Goal: Information Seeking & Learning: Learn about a topic

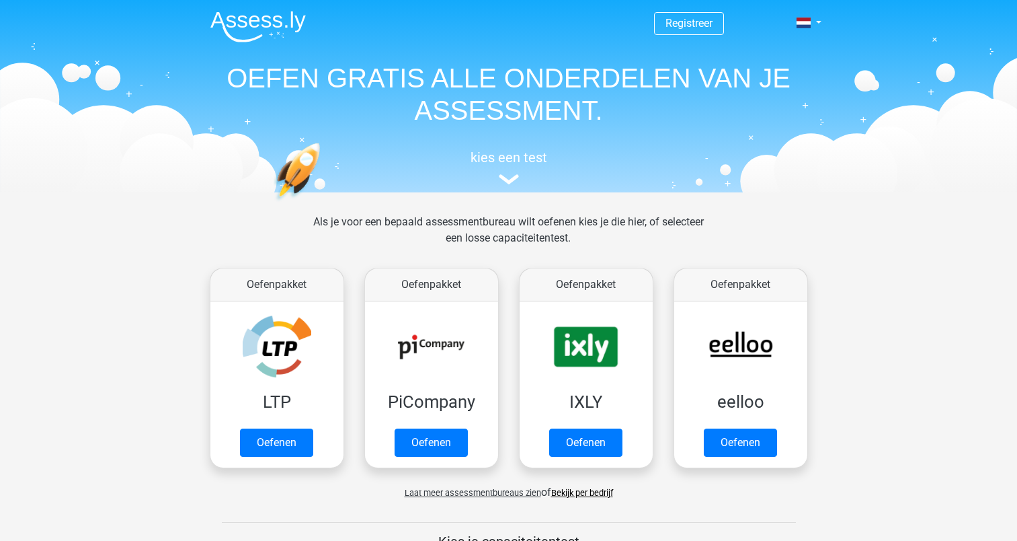
scroll to position [484, 0]
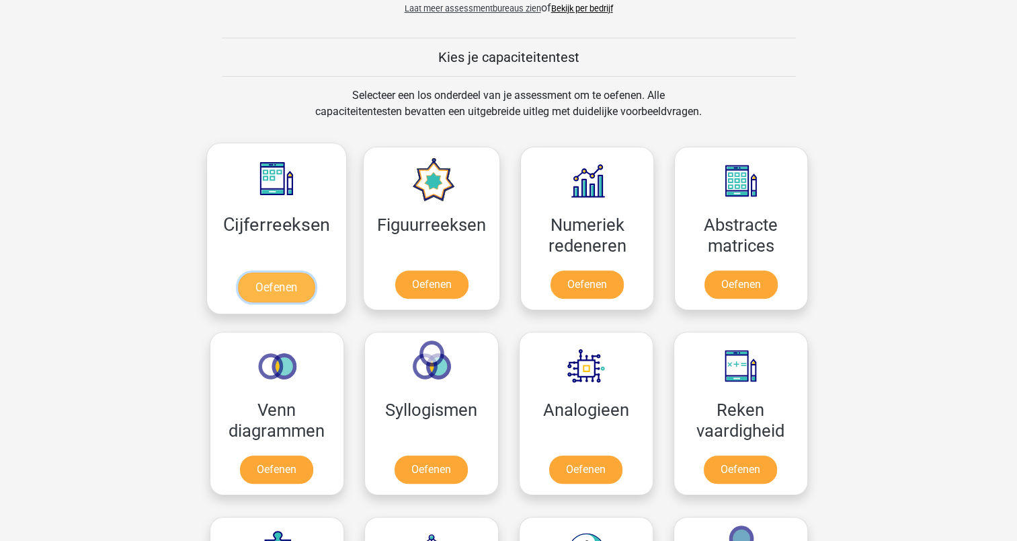
click at [282, 291] on link "Oefenen" at bounding box center [276, 287] width 77 height 30
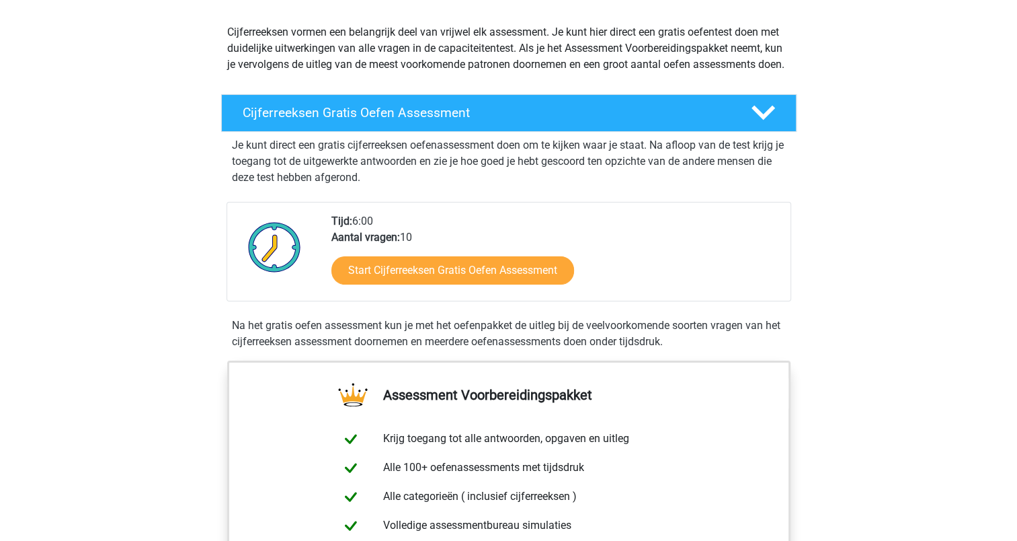
scroll to position [164, 0]
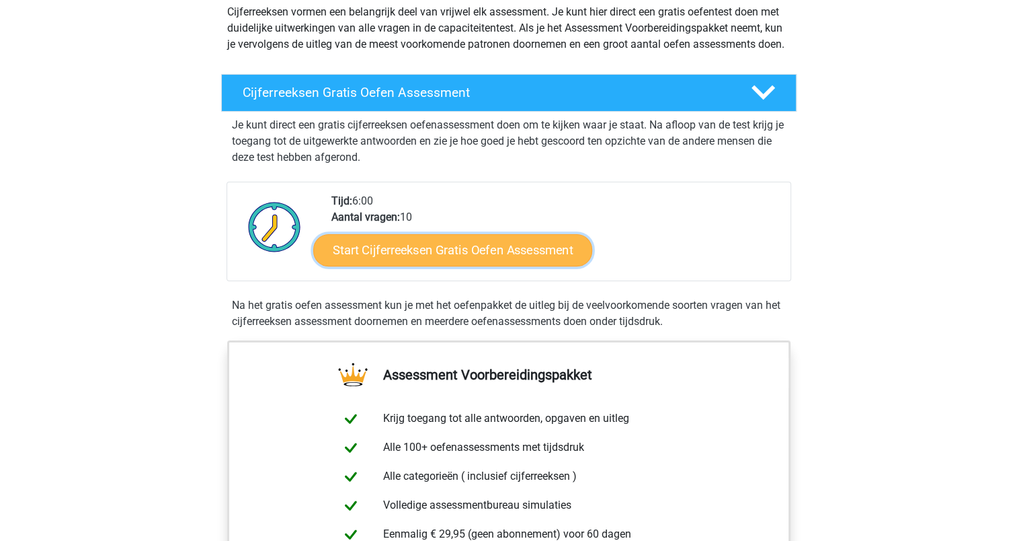
click at [420, 262] on link "Start Cijferreeksen Gratis Oefen Assessment" at bounding box center [452, 249] width 279 height 32
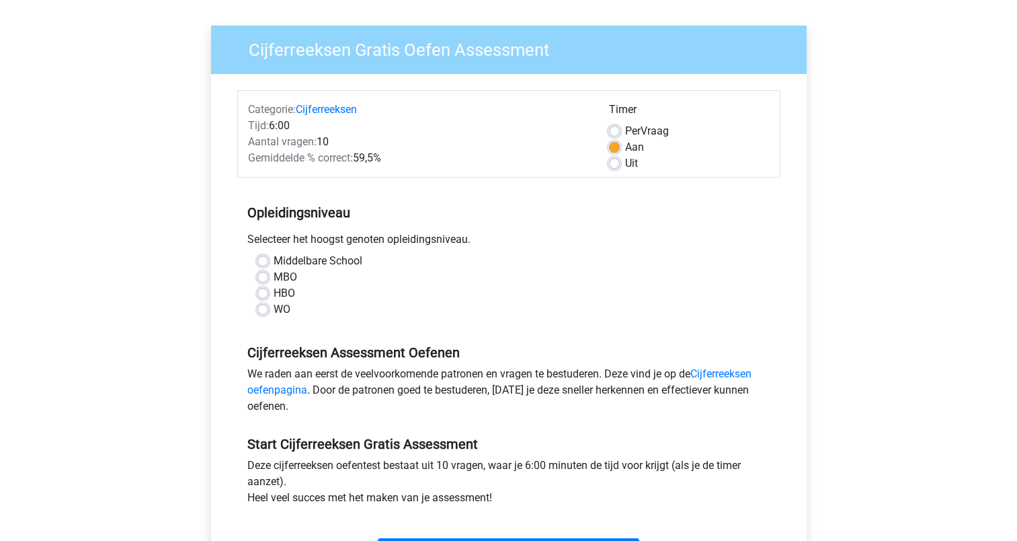
scroll to position [97, 0]
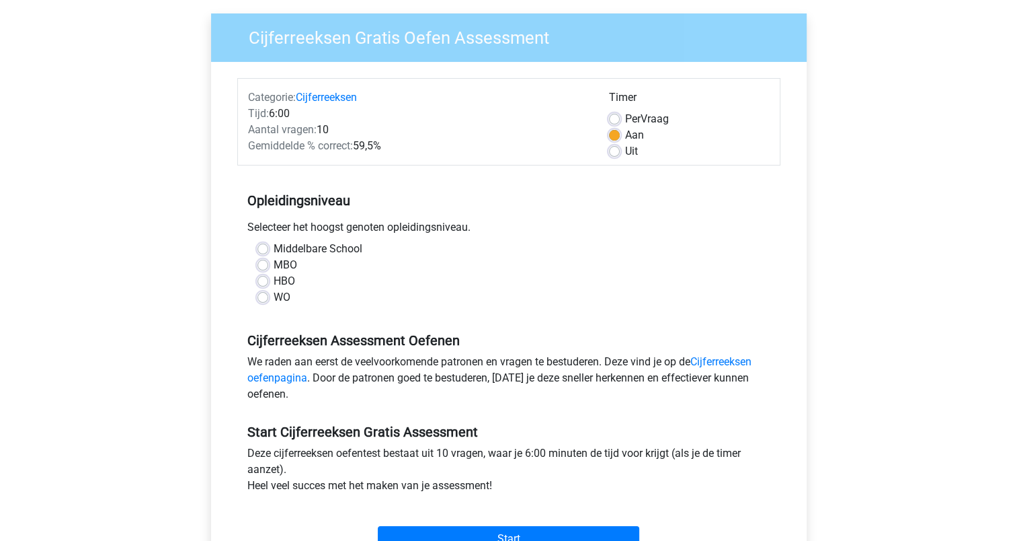
click at [274, 280] on label "HBO" at bounding box center [285, 281] width 22 height 16
click at [266, 280] on input "HBO" at bounding box center [263, 279] width 11 height 13
radio input "true"
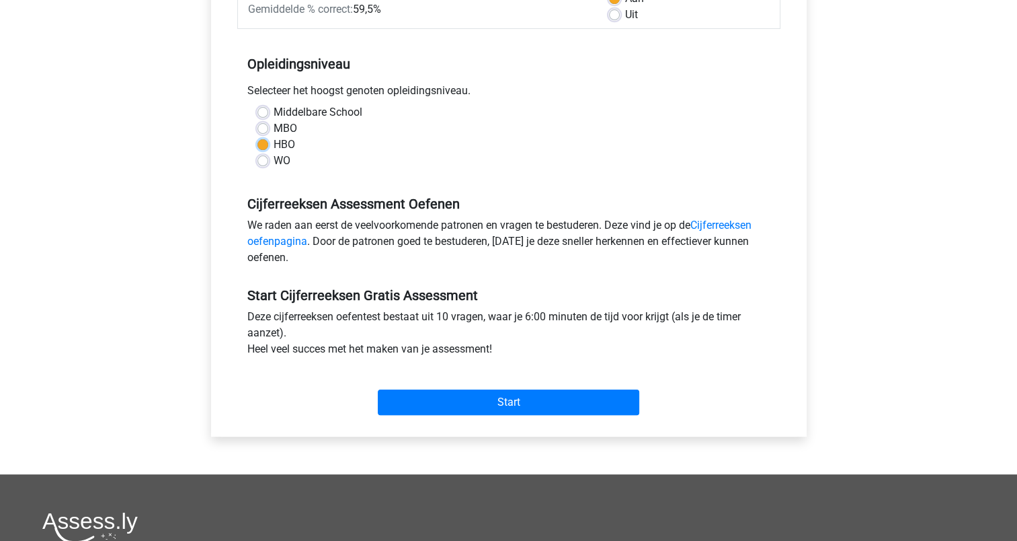
scroll to position [237, 0]
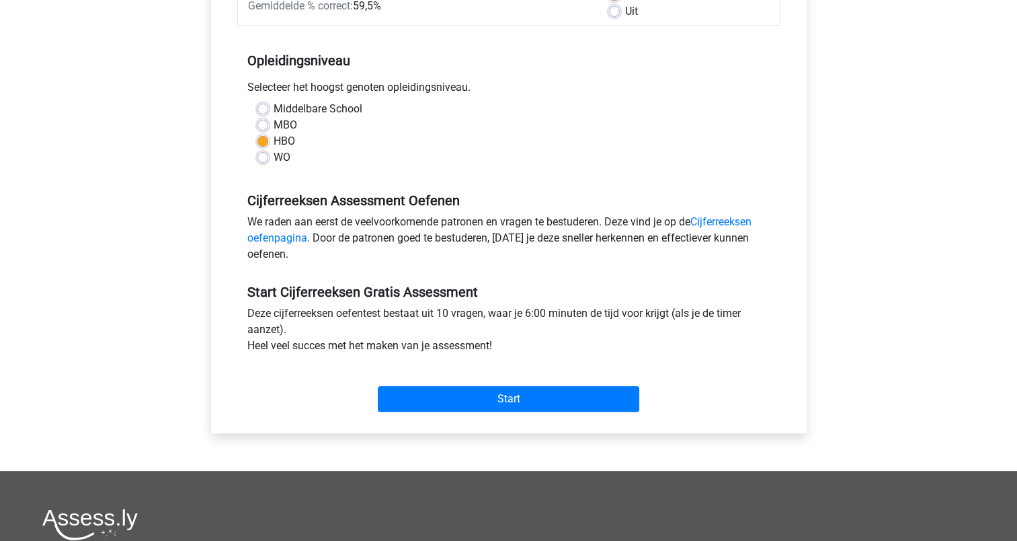
click at [269, 126] on div "MBO" at bounding box center [509, 125] width 503 height 16
click at [274, 126] on label "MBO" at bounding box center [286, 125] width 24 height 16
click at [265, 126] on input "MBO" at bounding box center [263, 123] width 11 height 13
radio input "true"
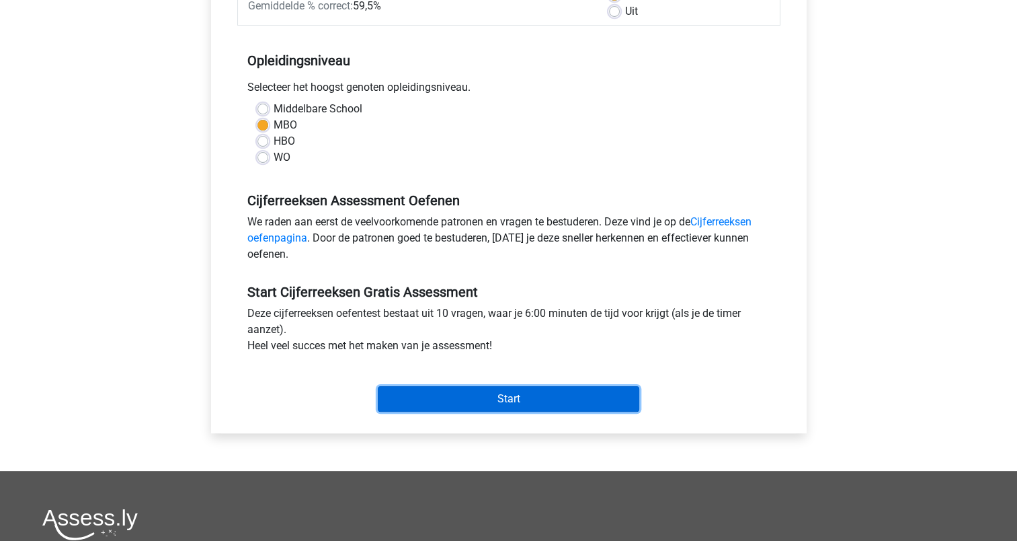
click at [502, 398] on input "Start" at bounding box center [509, 399] width 262 height 26
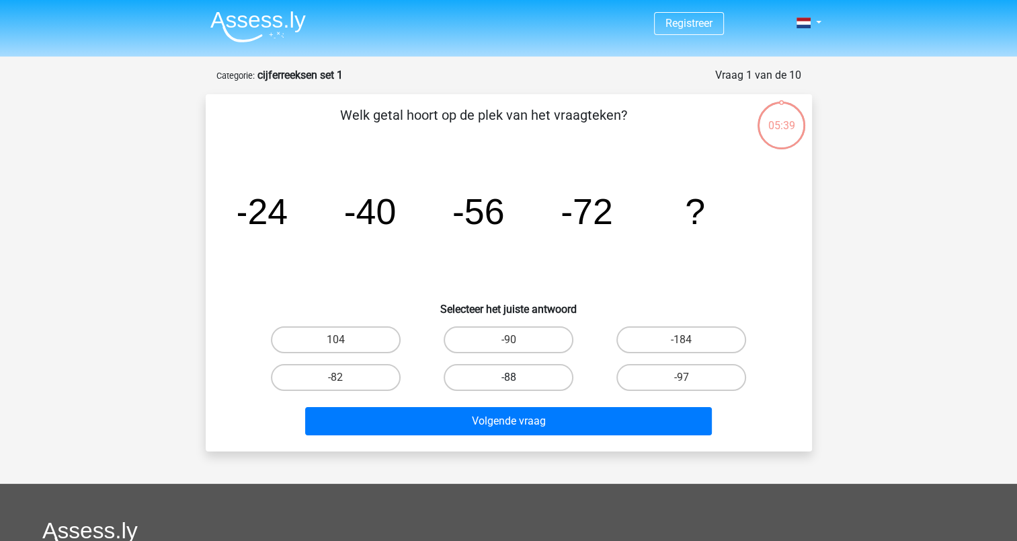
click at [501, 385] on label "-88" at bounding box center [509, 377] width 130 height 27
click at [508, 385] on input "-88" at bounding box center [512, 381] width 9 height 9
radio input "true"
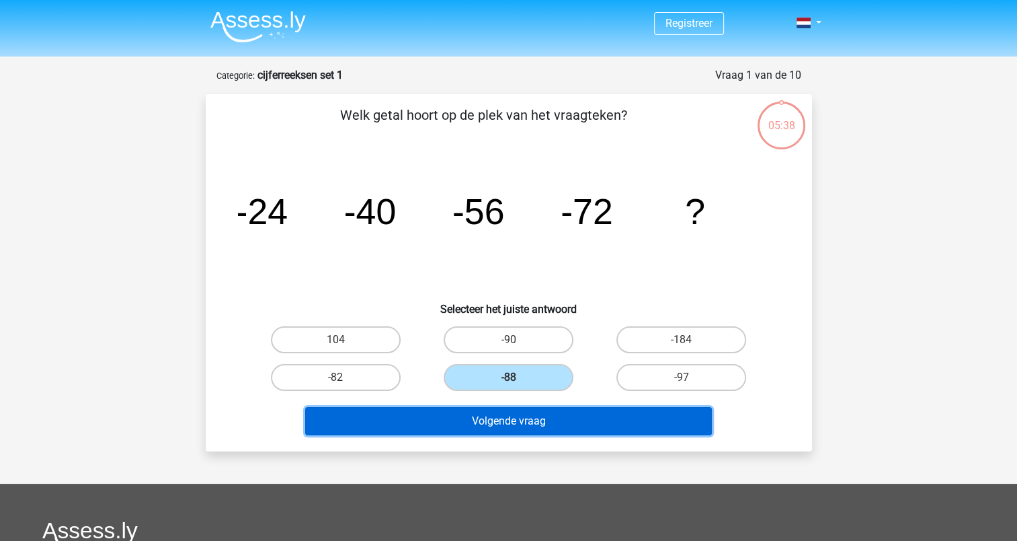
click at [503, 420] on button "Volgende vraag" at bounding box center [508, 421] width 407 height 28
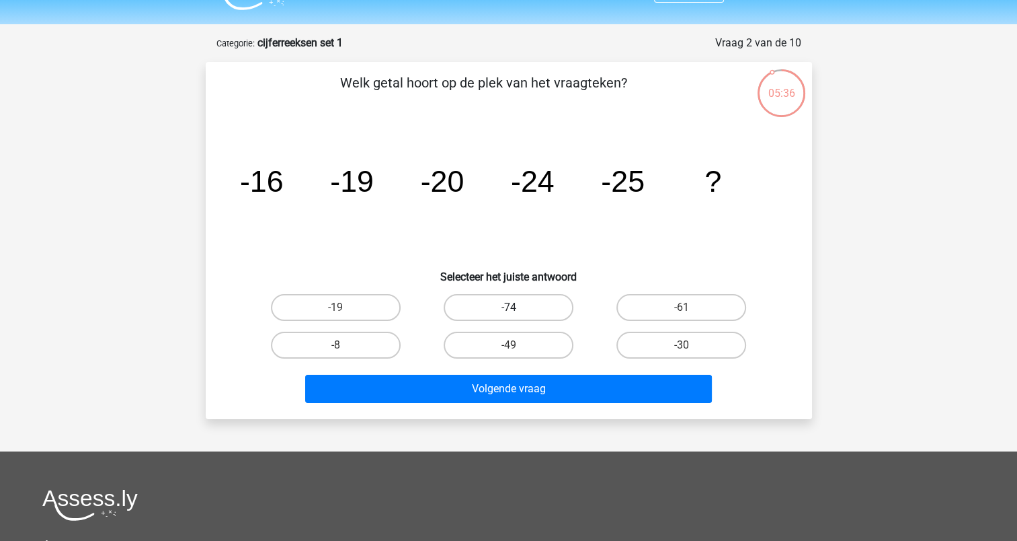
scroll to position [26, 0]
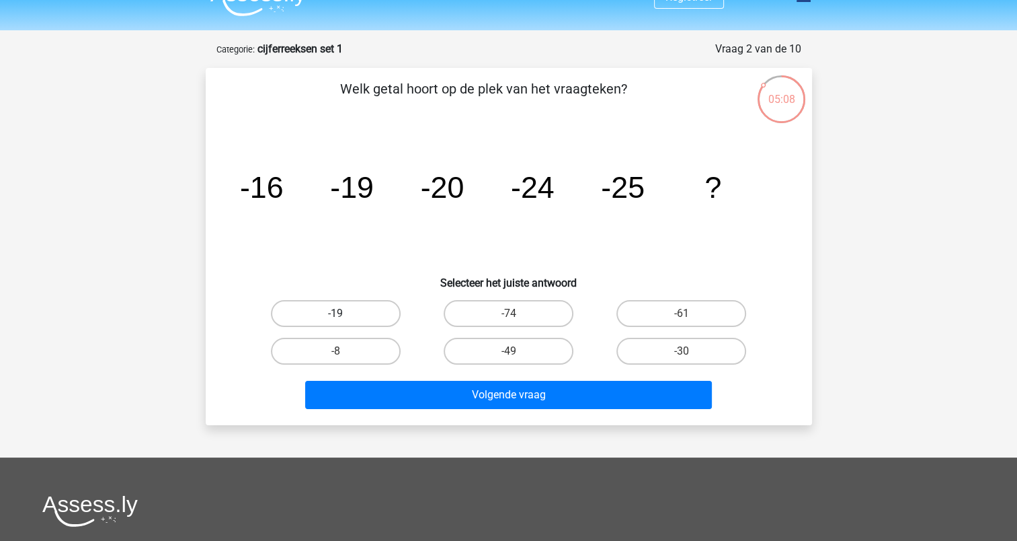
click at [320, 309] on label "-19" at bounding box center [336, 313] width 130 height 27
click at [336, 313] on input "-19" at bounding box center [340, 317] width 9 height 9
radio input "true"
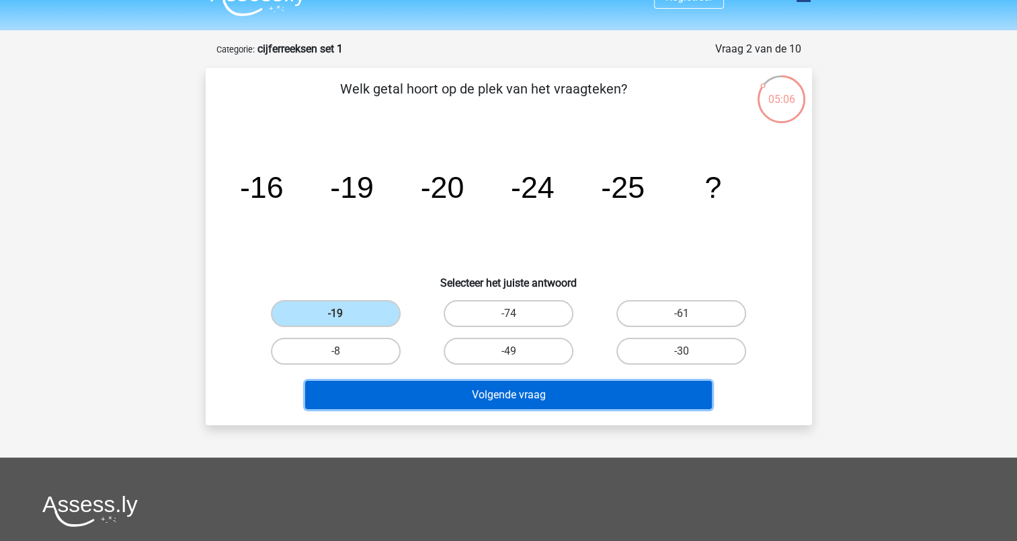
click at [469, 389] on button "Volgende vraag" at bounding box center [508, 395] width 407 height 28
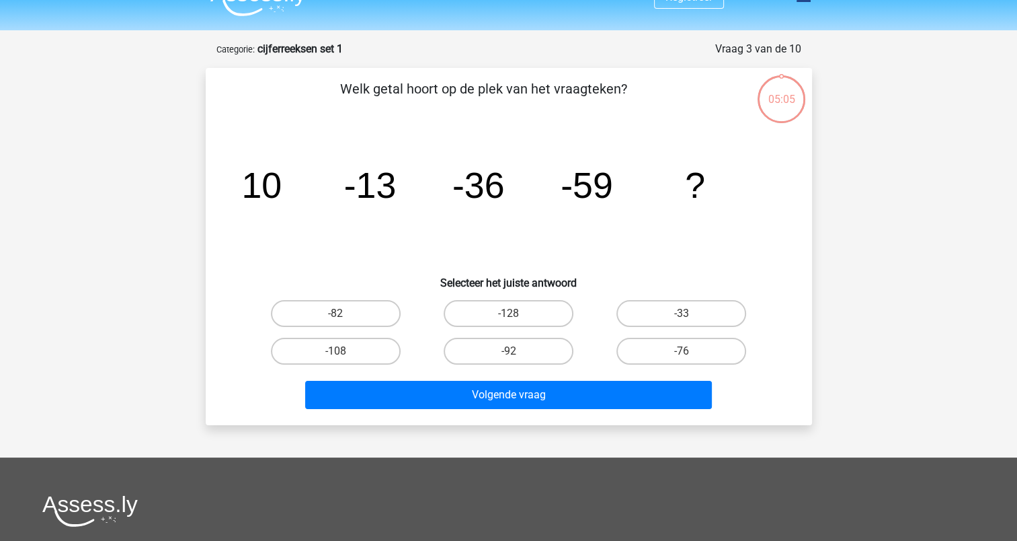
scroll to position [67, 0]
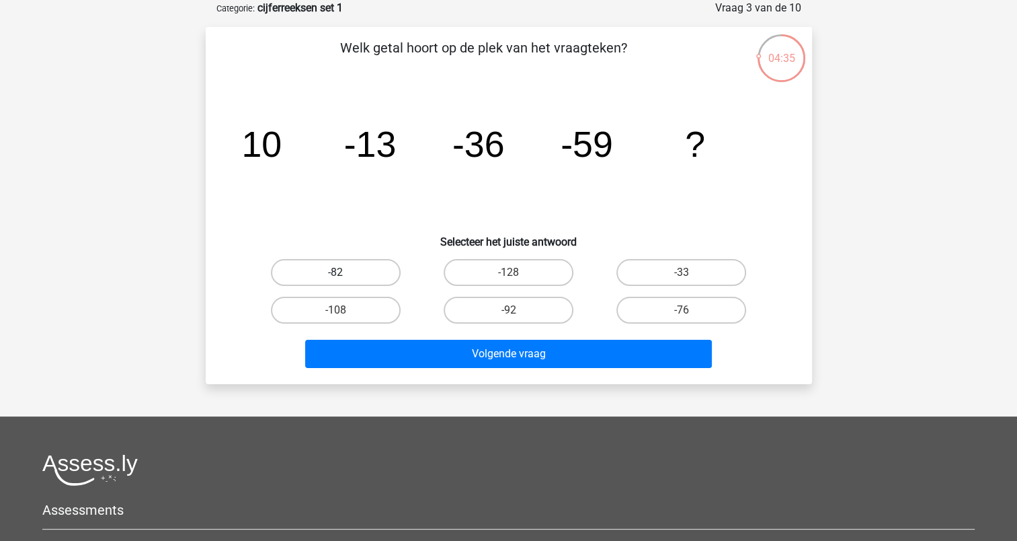
click at [369, 277] on label "-82" at bounding box center [336, 272] width 130 height 27
click at [344, 277] on input "-82" at bounding box center [340, 276] width 9 height 9
radio input "true"
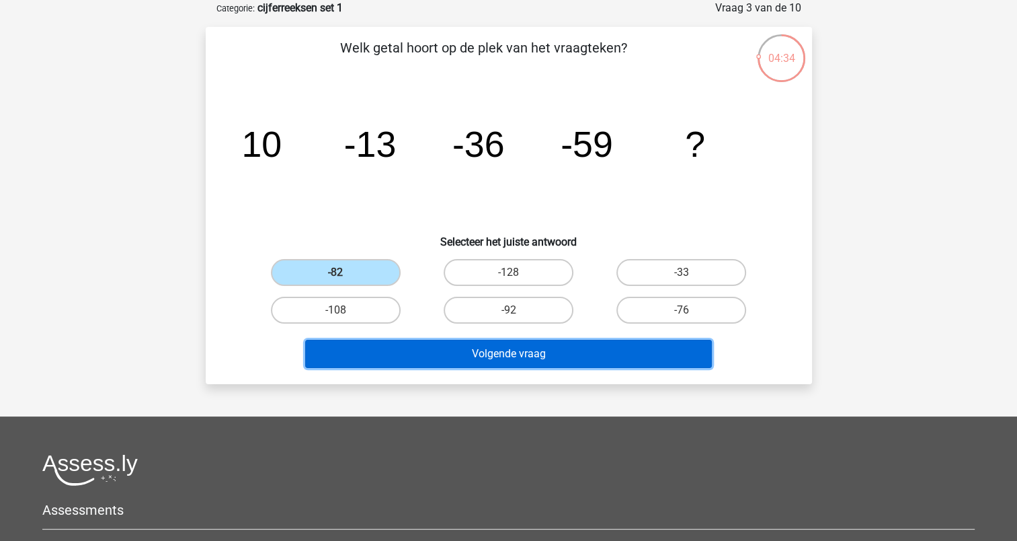
click at [486, 355] on button "Volgende vraag" at bounding box center [508, 354] width 407 height 28
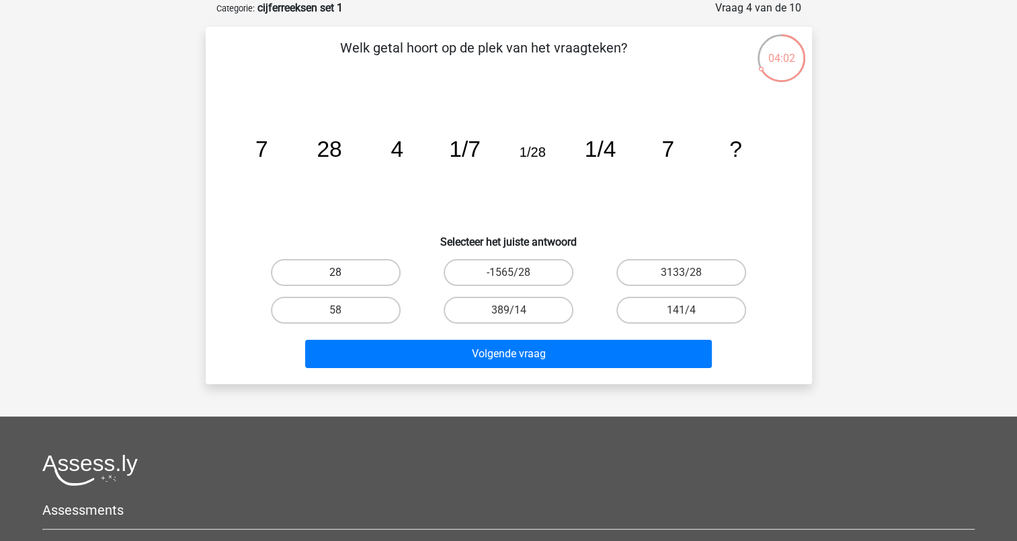
click at [334, 280] on label "28" at bounding box center [336, 272] width 130 height 27
click at [336, 280] on input "28" at bounding box center [340, 276] width 9 height 9
radio input "true"
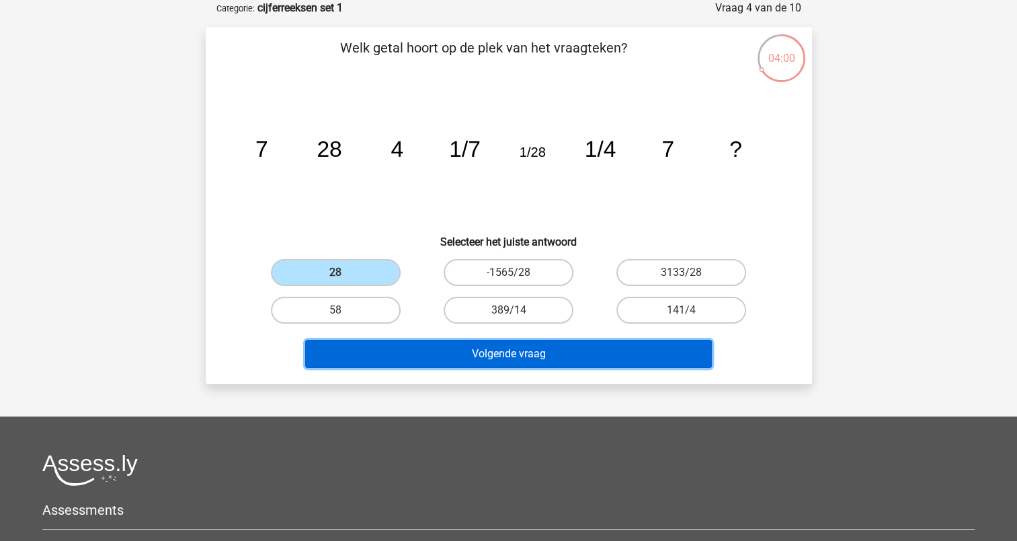
click at [460, 356] on button "Volgende vraag" at bounding box center [508, 354] width 407 height 28
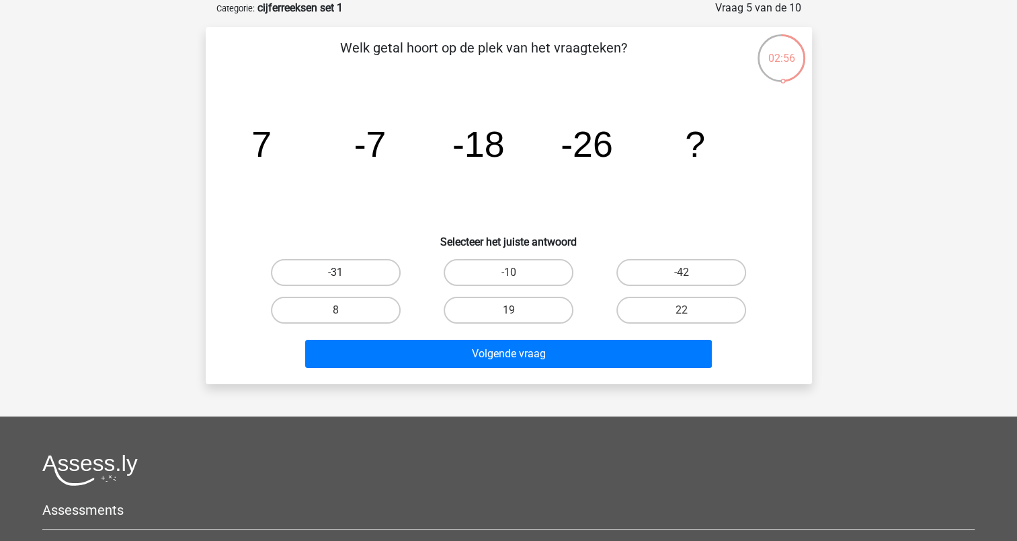
click at [347, 274] on label "-31" at bounding box center [336, 272] width 130 height 27
click at [344, 274] on input "-31" at bounding box center [340, 276] width 9 height 9
radio input "true"
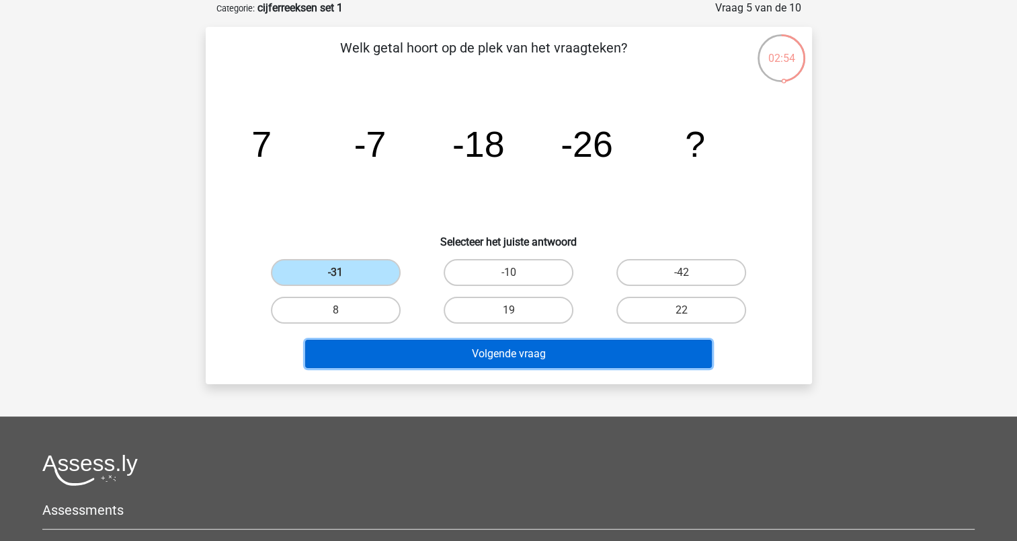
click at [447, 351] on button "Volgende vraag" at bounding box center [508, 354] width 407 height 28
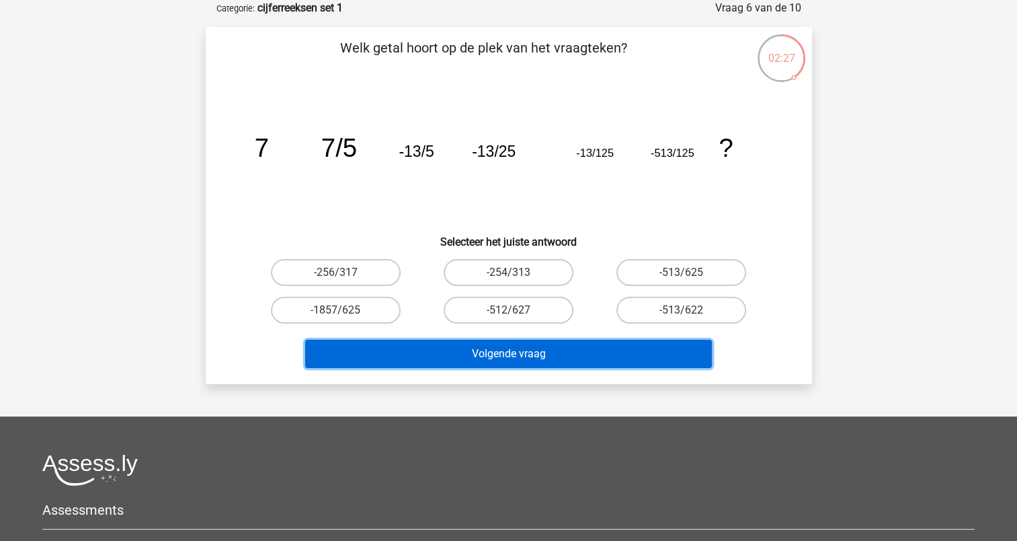
click at [449, 349] on button "Volgende vraag" at bounding box center [508, 354] width 407 height 28
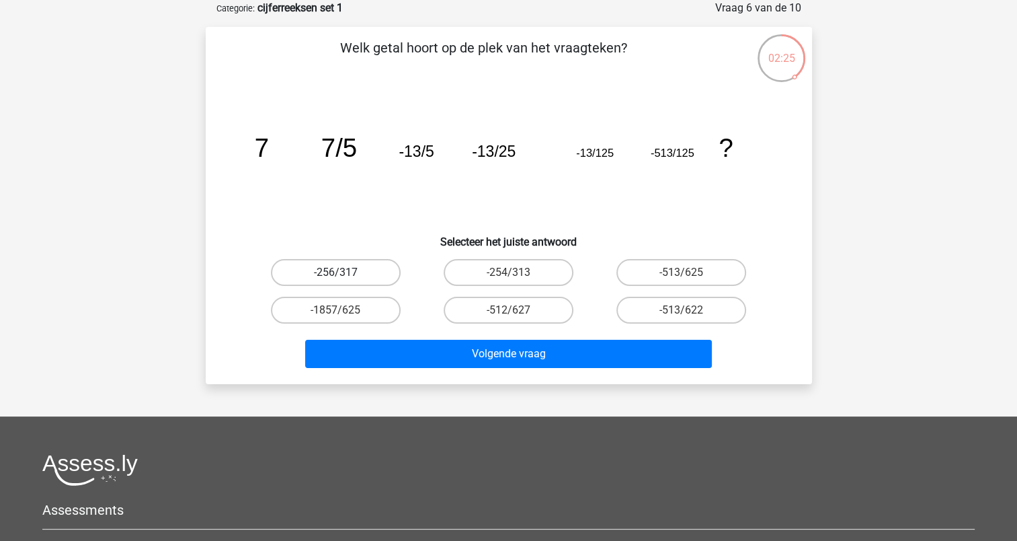
click at [370, 268] on label "-256/317" at bounding box center [336, 272] width 130 height 27
click at [344, 272] on input "-256/317" at bounding box center [340, 276] width 9 height 9
radio input "true"
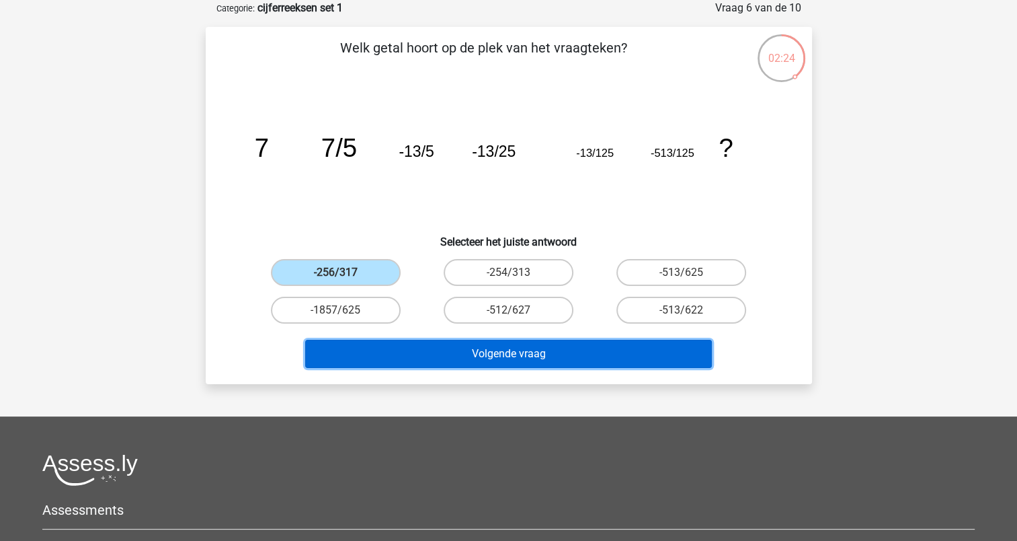
click at [465, 358] on button "Volgende vraag" at bounding box center [508, 354] width 407 height 28
click at [482, 344] on button "Volgende vraag" at bounding box center [508, 354] width 407 height 28
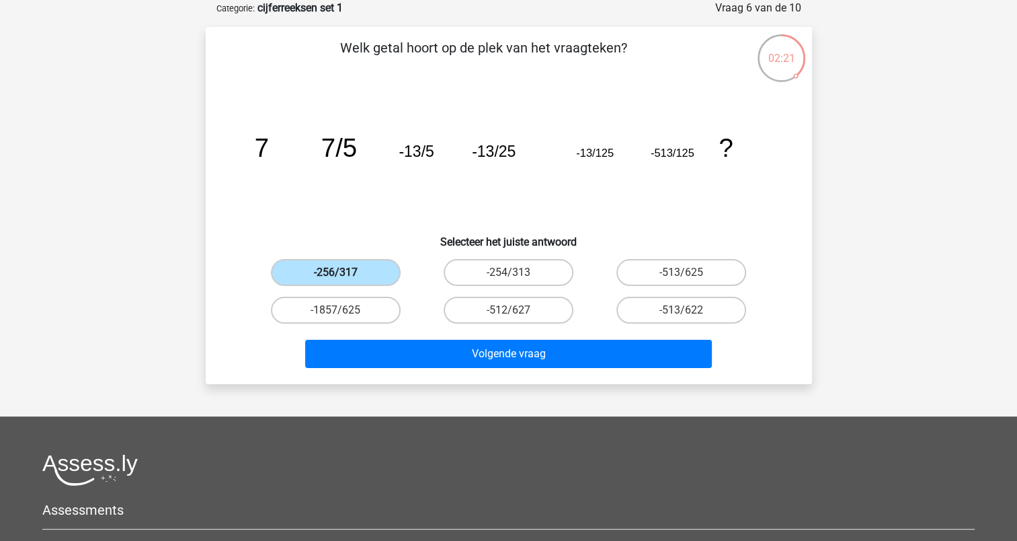
click at [295, 262] on label "-256/317" at bounding box center [336, 272] width 130 height 27
click at [336, 272] on input "-256/317" at bounding box center [340, 276] width 9 height 9
click at [295, 262] on label "-256/317" at bounding box center [336, 272] width 130 height 27
click at [336, 272] on input "-256/317" at bounding box center [340, 276] width 9 height 9
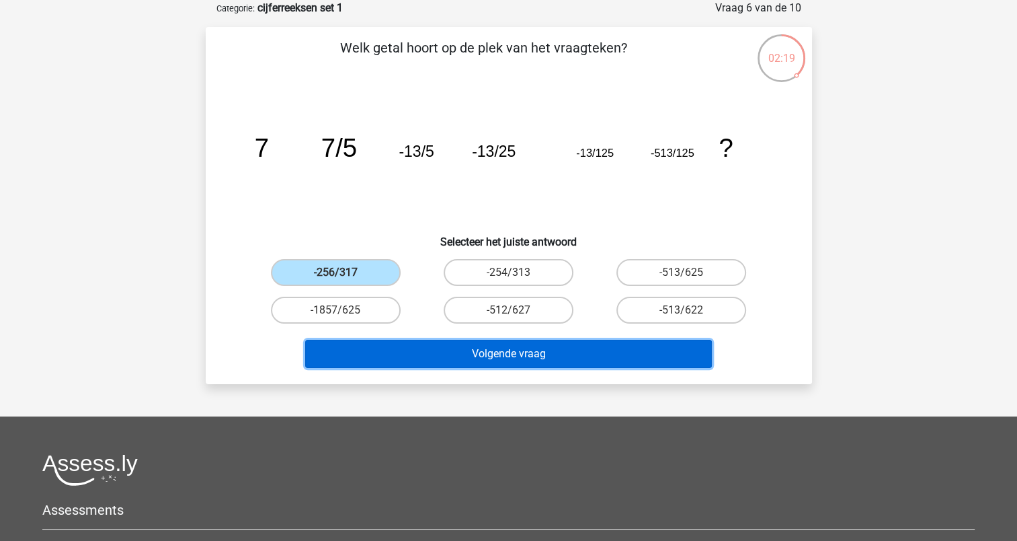
click at [431, 354] on button "Volgende vraag" at bounding box center [508, 354] width 407 height 28
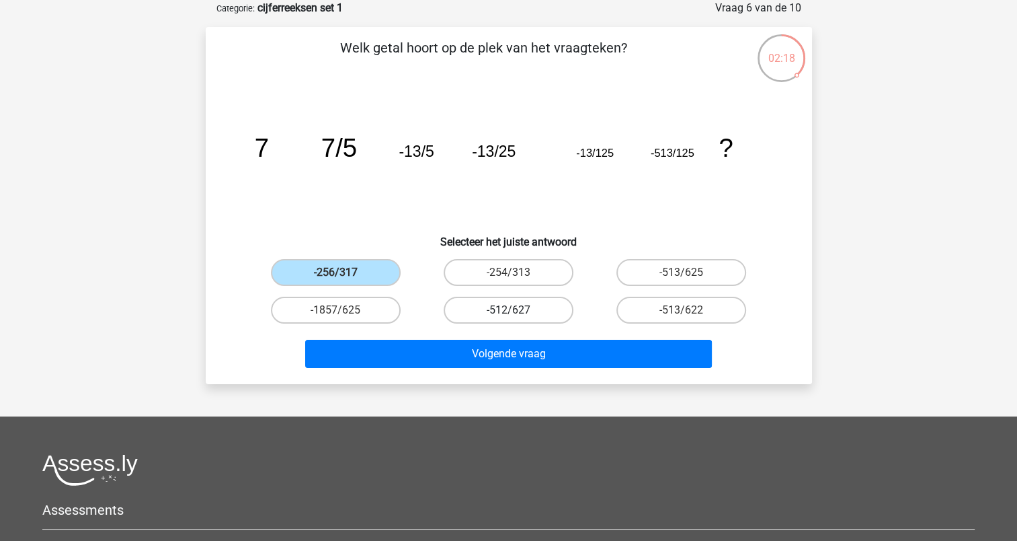
click at [478, 311] on label "-512/627" at bounding box center [509, 310] width 130 height 27
click at [508, 311] on input "-512/627" at bounding box center [512, 314] width 9 height 9
radio input "true"
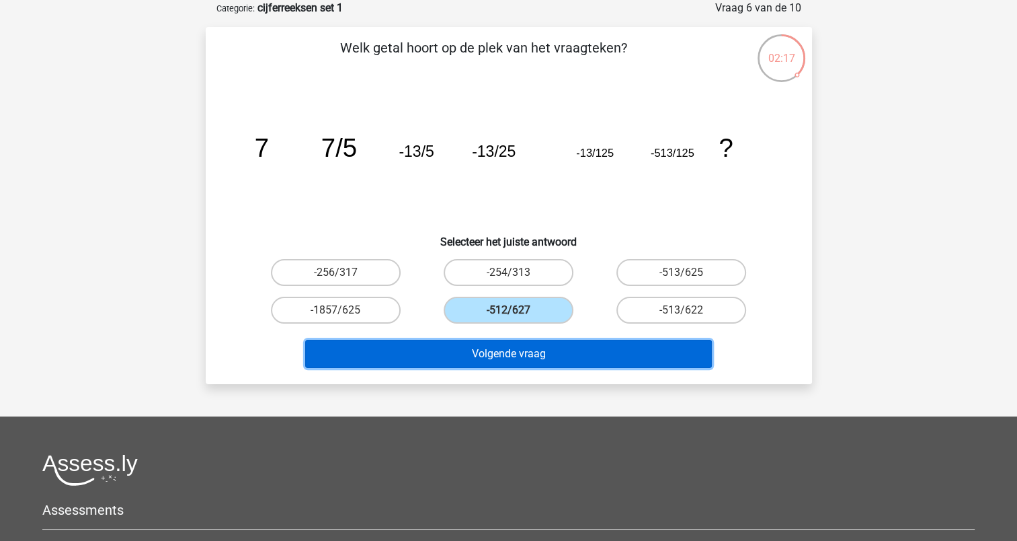
click at [479, 352] on button "Volgende vraag" at bounding box center [508, 354] width 407 height 28
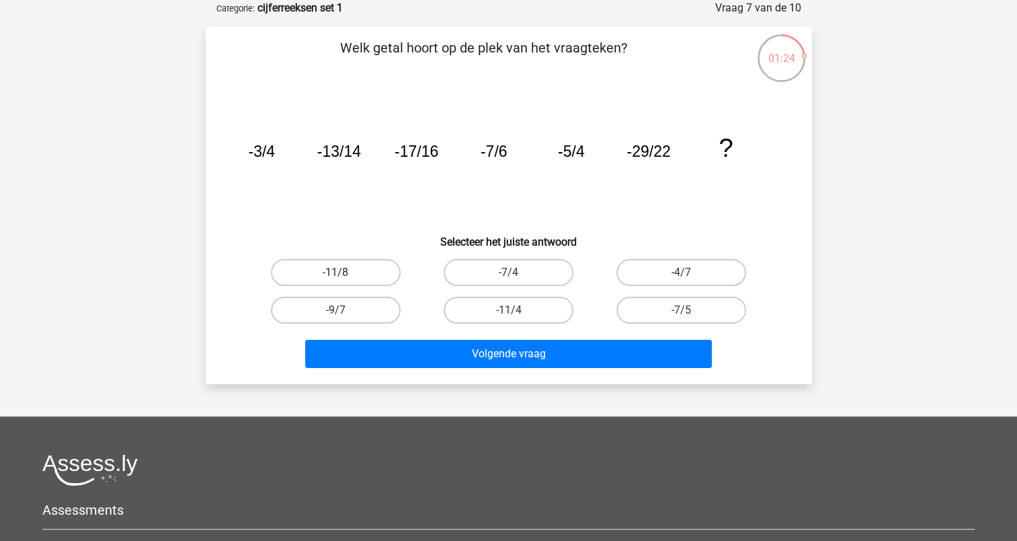
click at [342, 269] on label "-11/8" at bounding box center [336, 272] width 130 height 27
click at [342, 272] on input "-11/8" at bounding box center [340, 276] width 9 height 9
radio input "true"
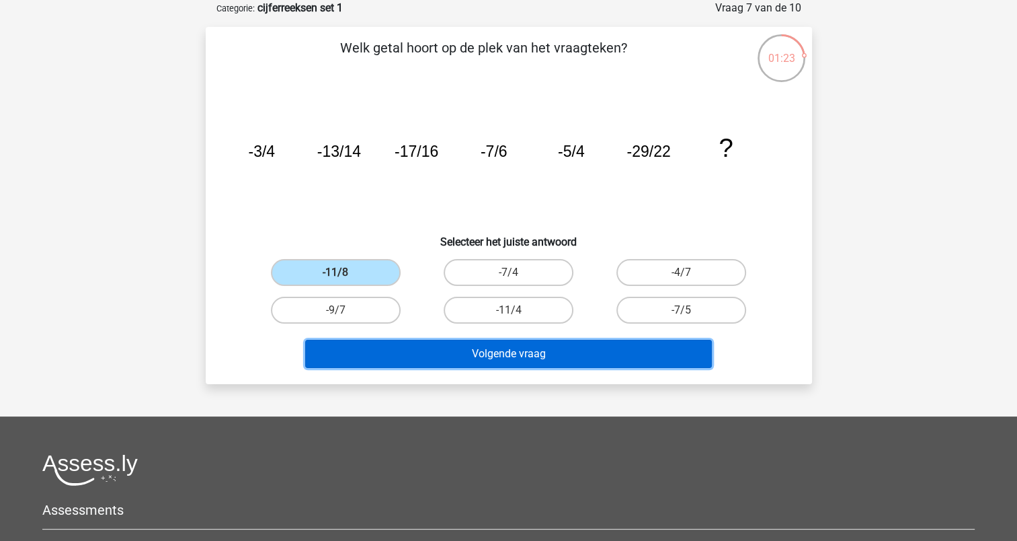
click at [449, 346] on button "Volgende vraag" at bounding box center [508, 354] width 407 height 28
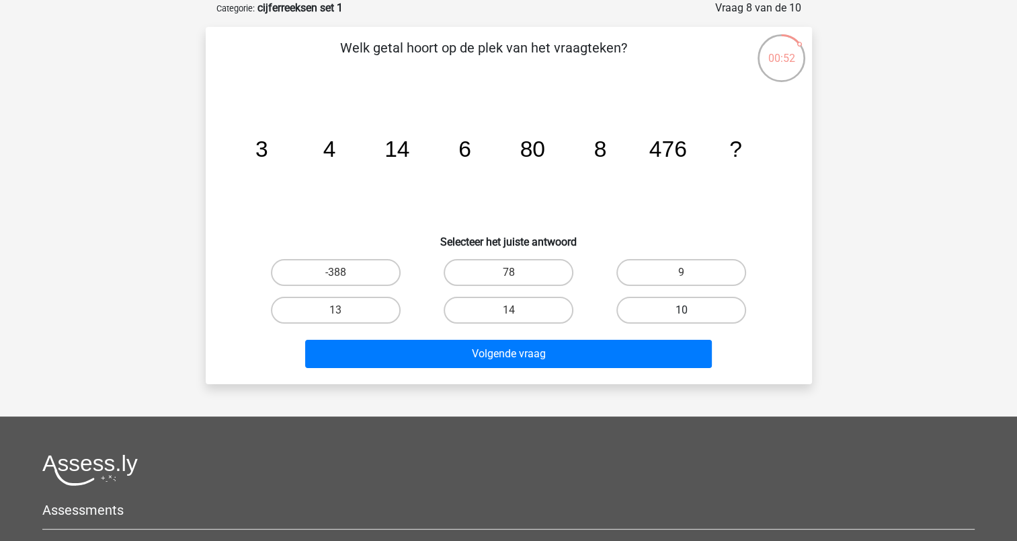
click at [662, 312] on label "10" at bounding box center [682, 310] width 130 height 27
click at [682, 312] on input "10" at bounding box center [686, 314] width 9 height 9
radio input "true"
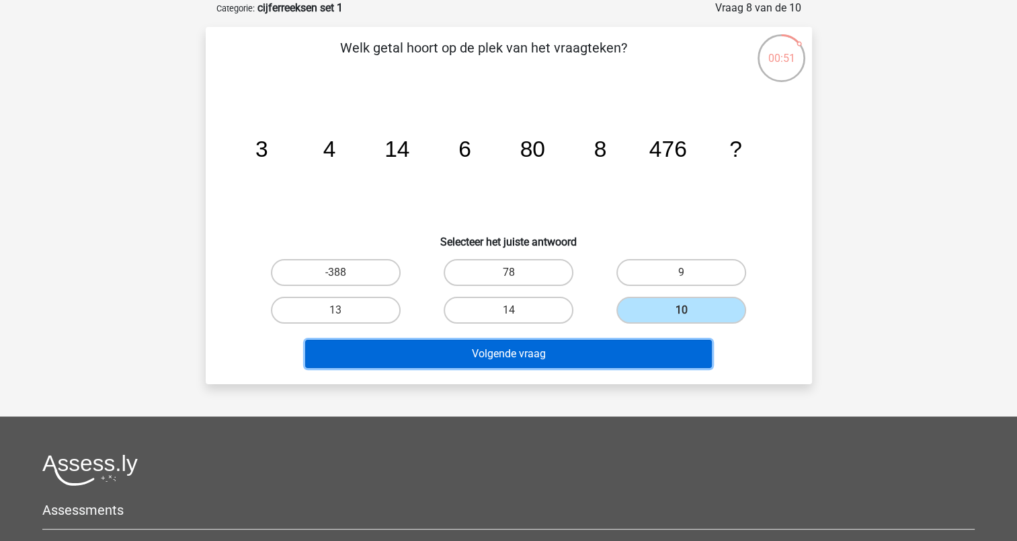
click at [551, 356] on button "Volgende vraag" at bounding box center [508, 354] width 407 height 28
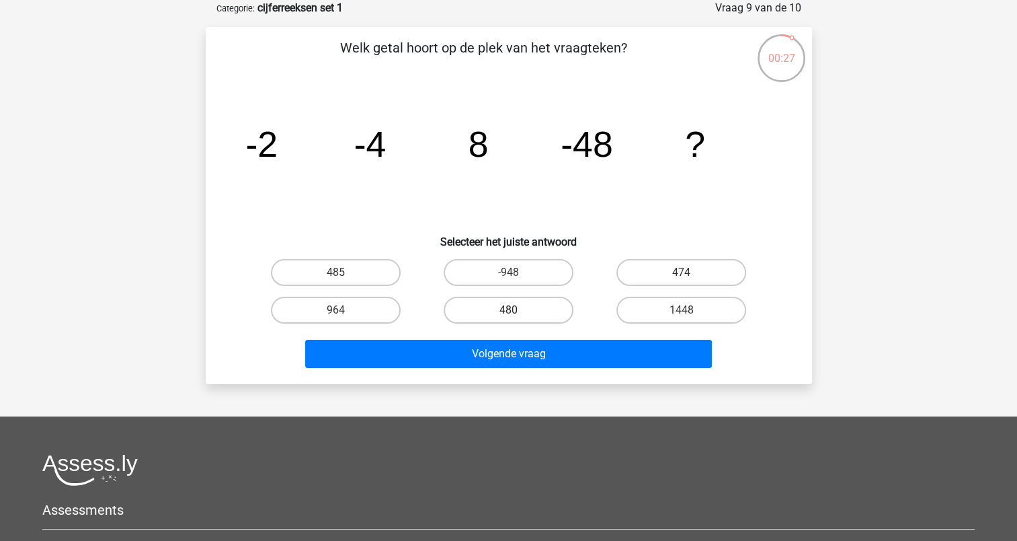
click at [509, 307] on label "480" at bounding box center [509, 310] width 130 height 27
click at [509, 310] on input "480" at bounding box center [512, 314] width 9 height 9
radio input "true"
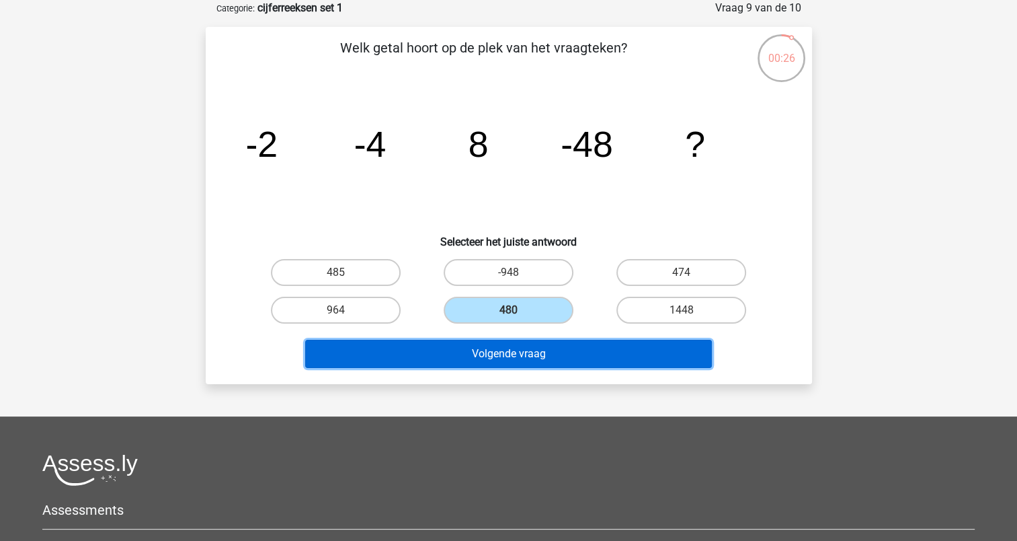
click at [503, 348] on button "Volgende vraag" at bounding box center [508, 354] width 407 height 28
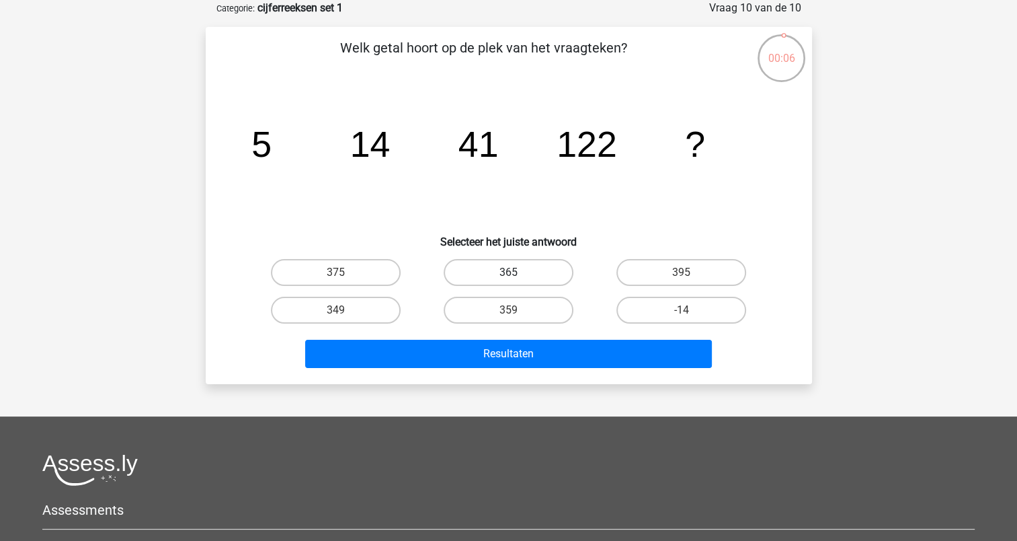
click at [471, 270] on label "365" at bounding box center [509, 272] width 130 height 27
click at [508, 272] on input "365" at bounding box center [512, 276] width 9 height 9
radio input "true"
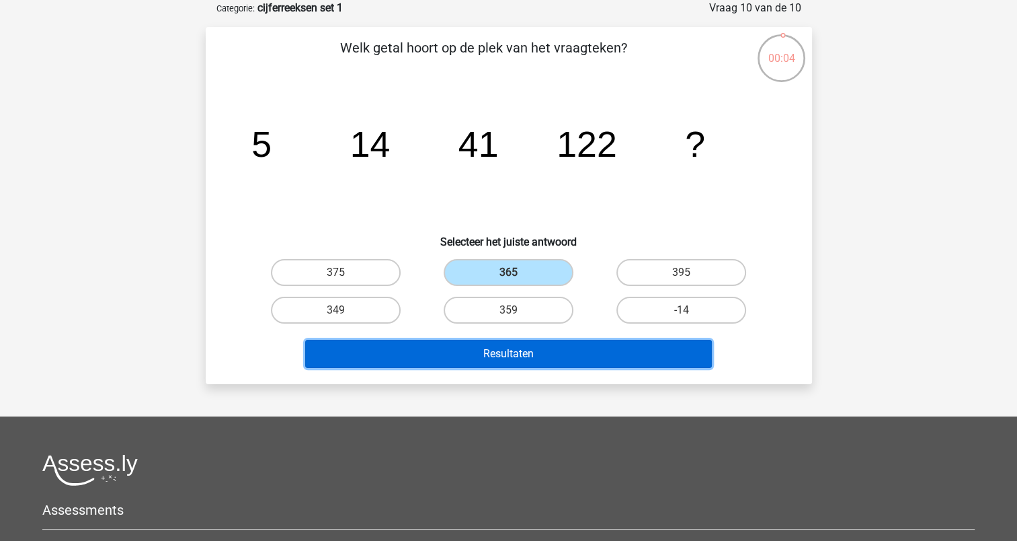
click at [496, 355] on button "Resultaten" at bounding box center [508, 354] width 407 height 28
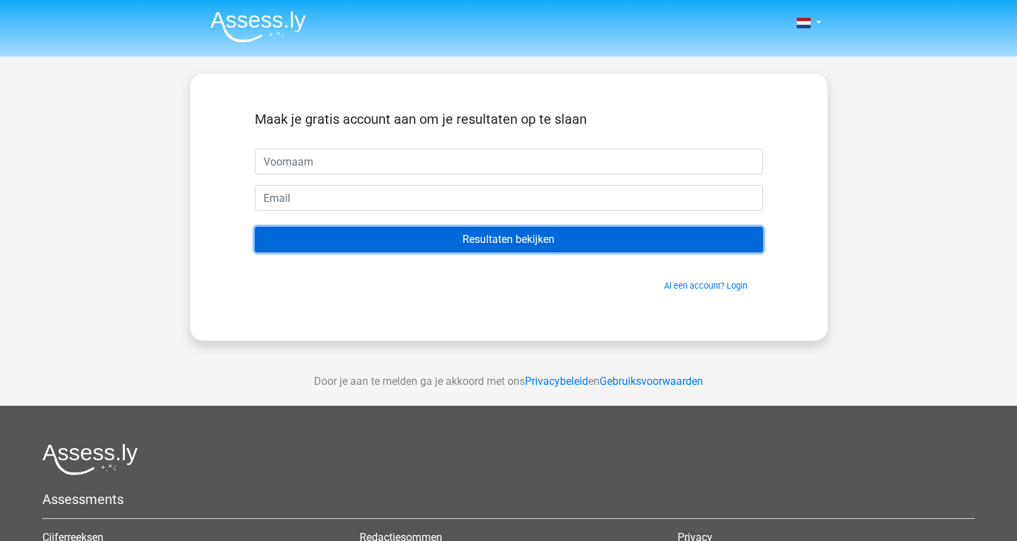
click at [488, 243] on input "Resultaten bekijken" at bounding box center [509, 240] width 508 height 26
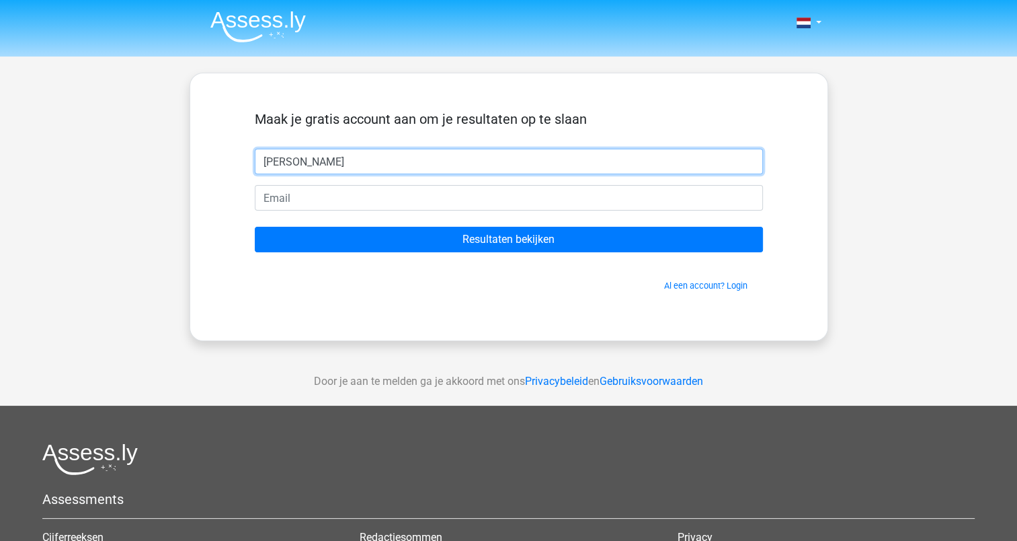
type input "[PERSON_NAME]"
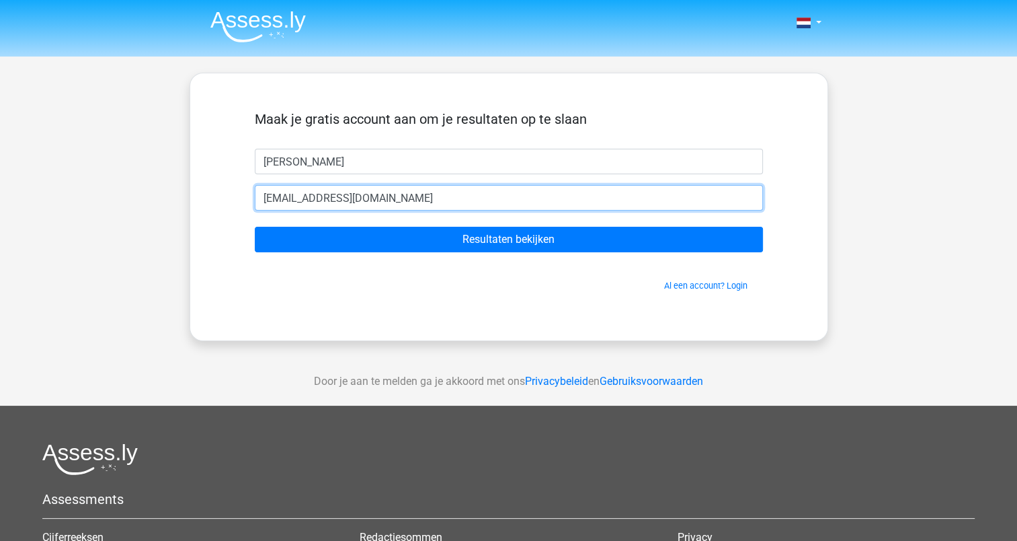
type input "[EMAIL_ADDRESS][DOMAIN_NAME]"
click at [255, 227] on input "Resultaten bekijken" at bounding box center [509, 240] width 508 height 26
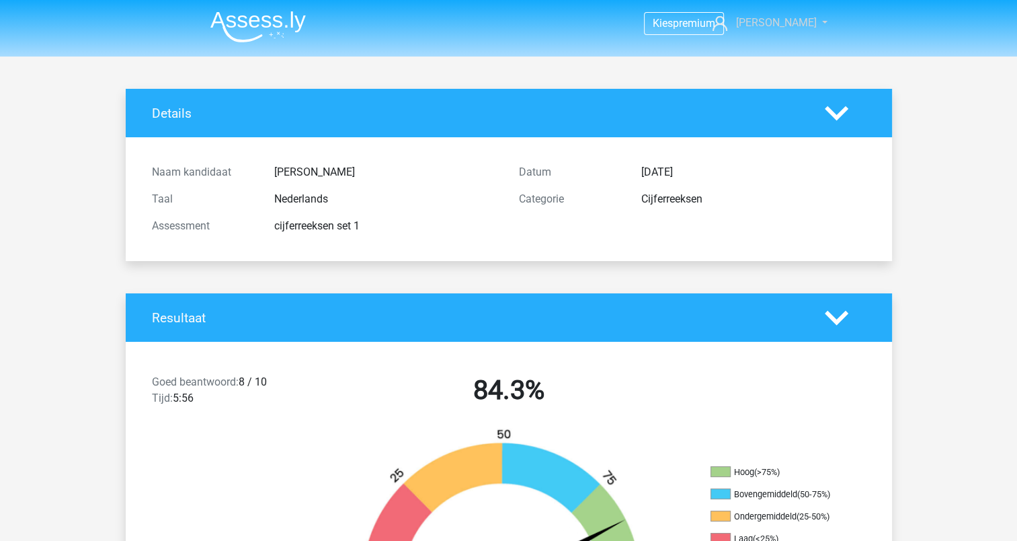
click at [812, 20] on link "[PERSON_NAME]" at bounding box center [762, 23] width 110 height 16
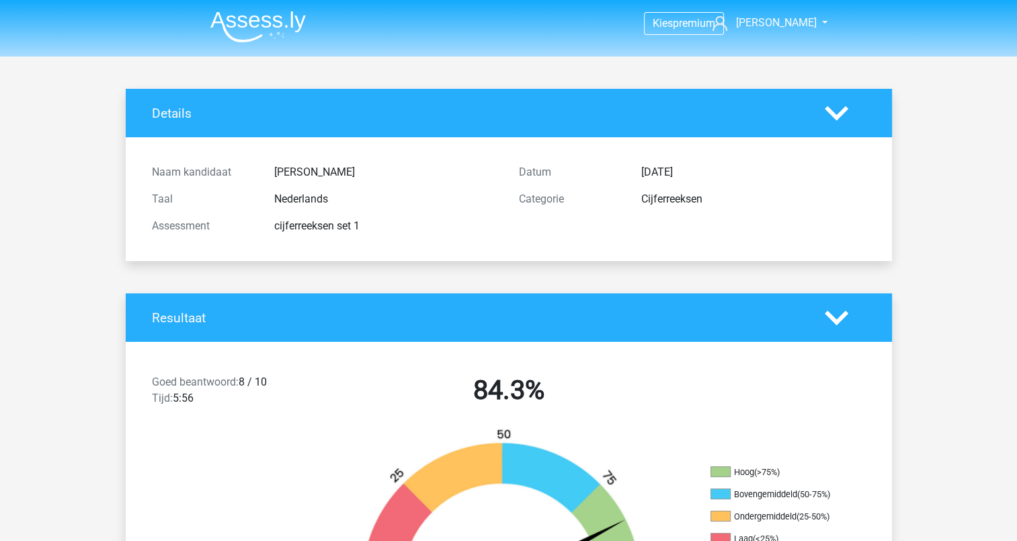
click at [258, 28] on img at bounding box center [257, 27] width 95 height 32
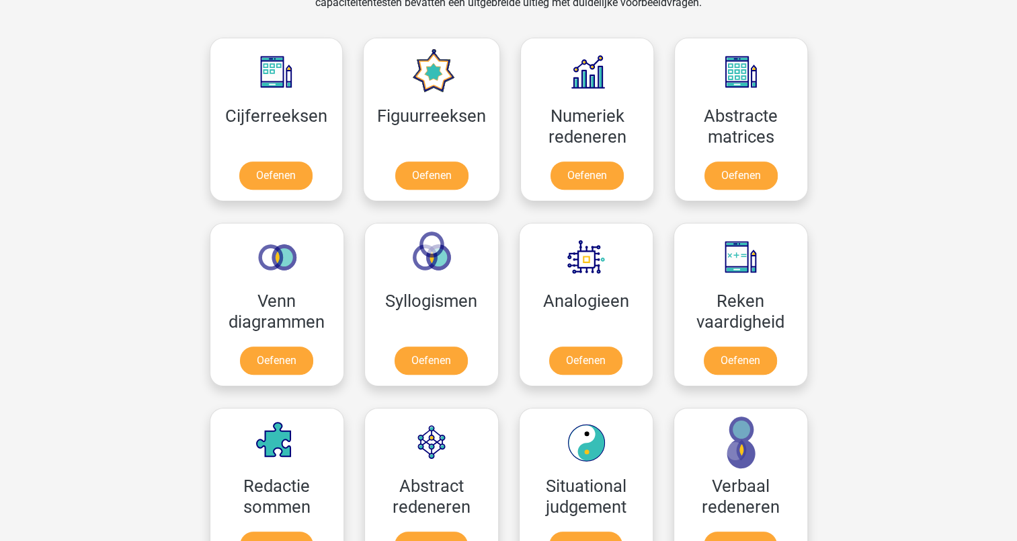
scroll to position [592, 0]
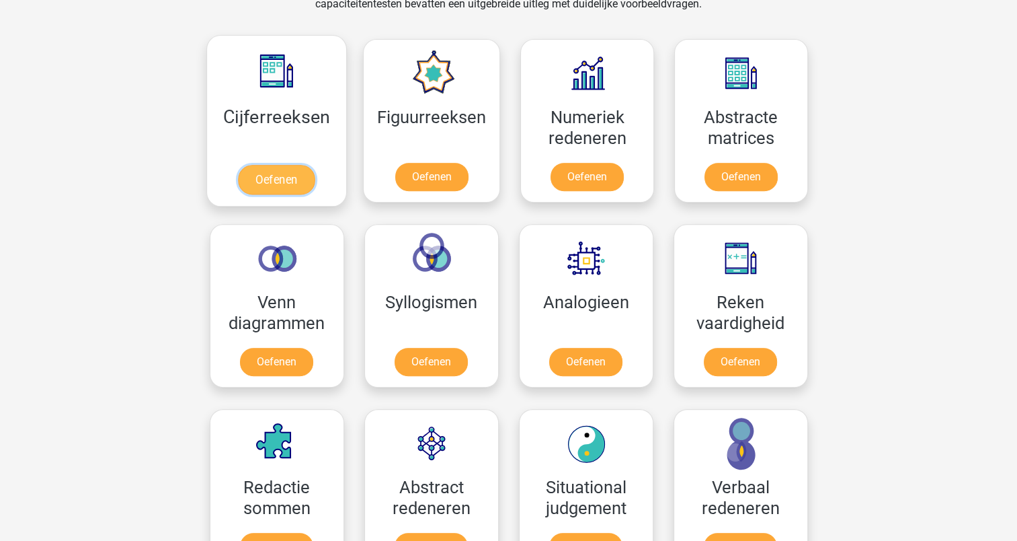
click at [280, 180] on link "Oefenen" at bounding box center [276, 180] width 77 height 30
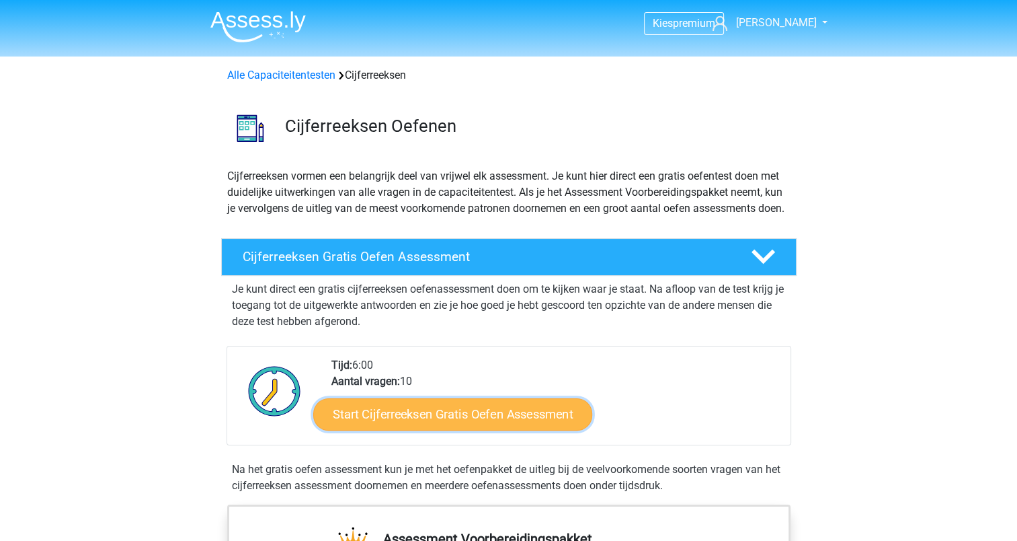
click at [397, 426] on link "Start Cijferreeksen Gratis Oefen Assessment" at bounding box center [452, 413] width 279 height 32
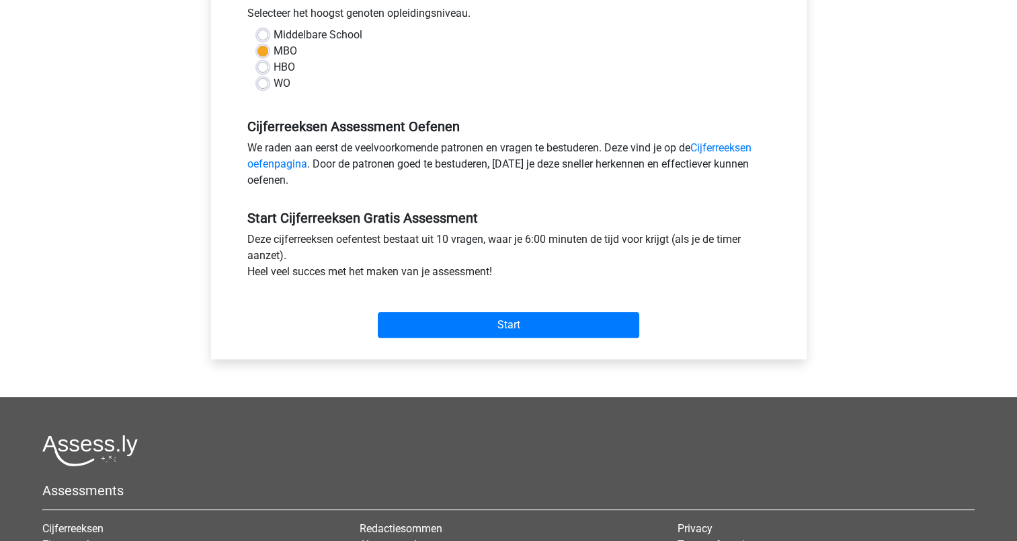
scroll to position [309, 0]
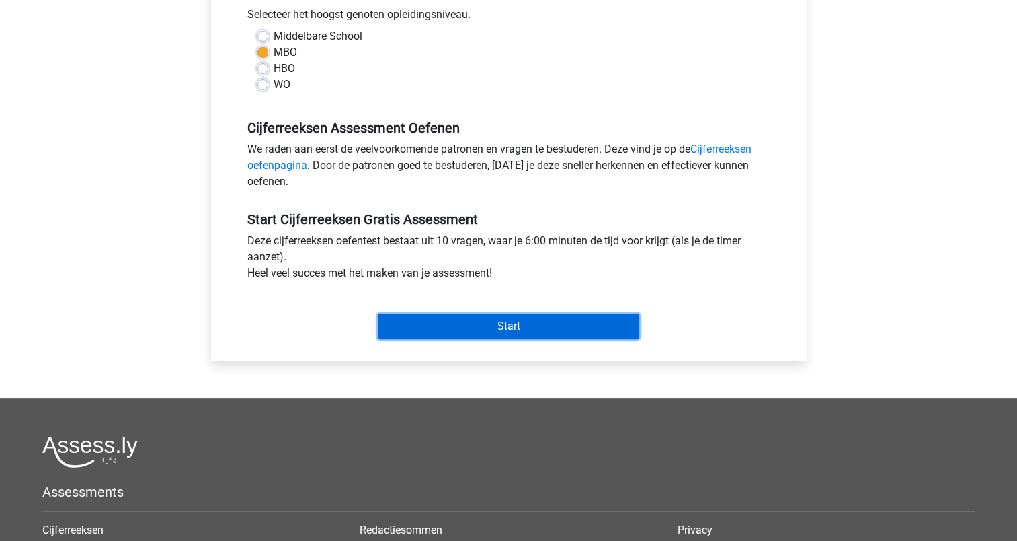
click at [421, 329] on input "Start" at bounding box center [509, 326] width 262 height 26
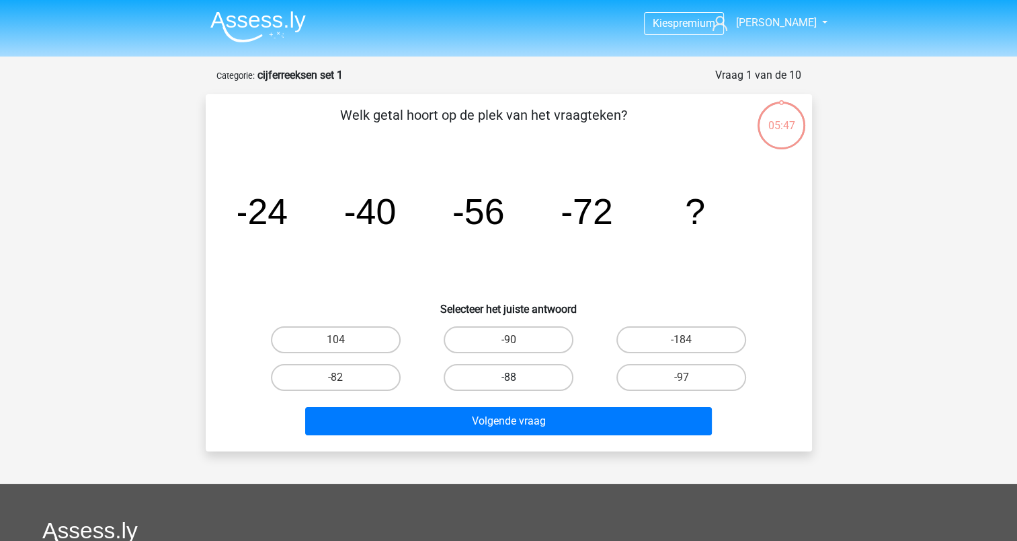
click at [473, 382] on label "-88" at bounding box center [509, 377] width 130 height 27
click at [508, 382] on input "-88" at bounding box center [512, 381] width 9 height 9
radio input "true"
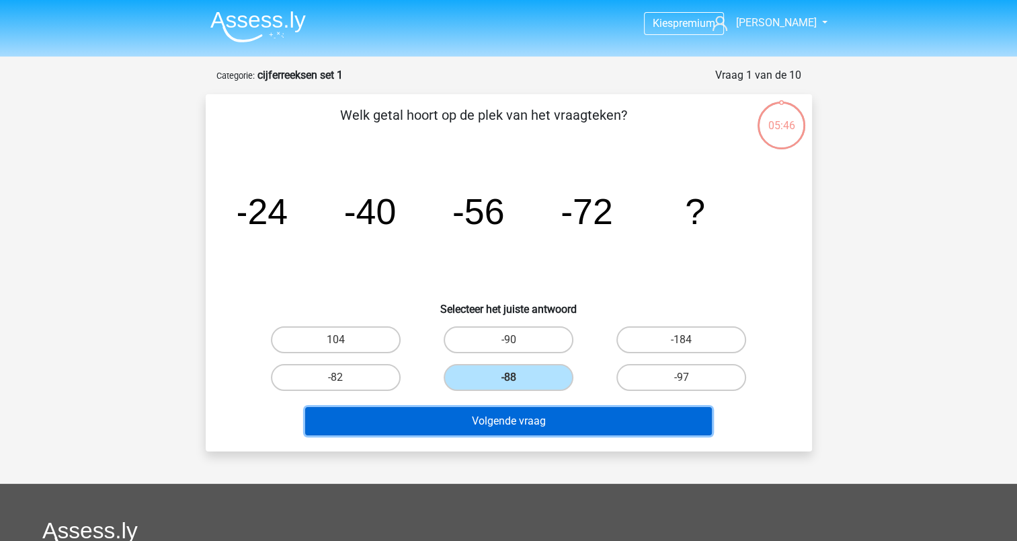
click at [484, 426] on button "Volgende vraag" at bounding box center [508, 421] width 407 height 28
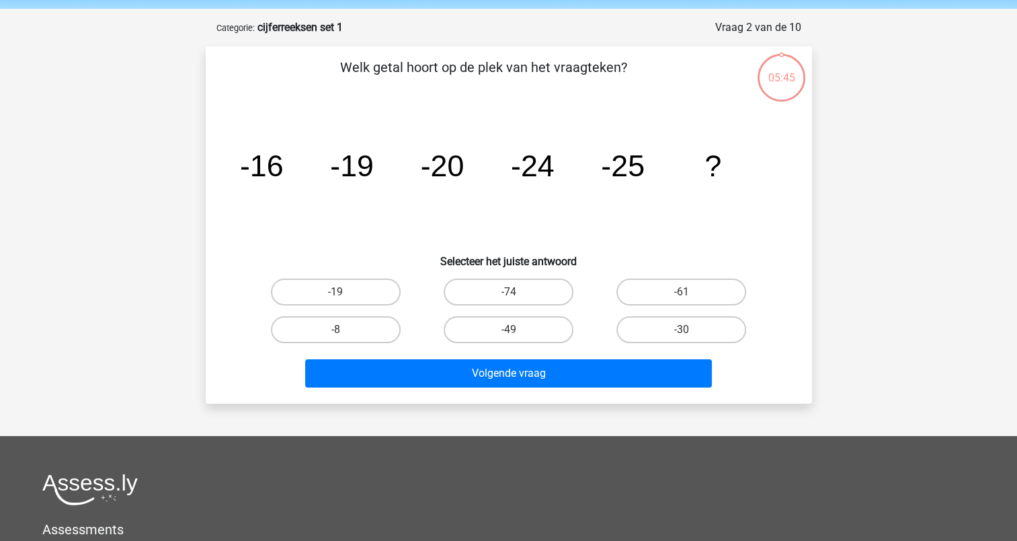
scroll to position [67, 0]
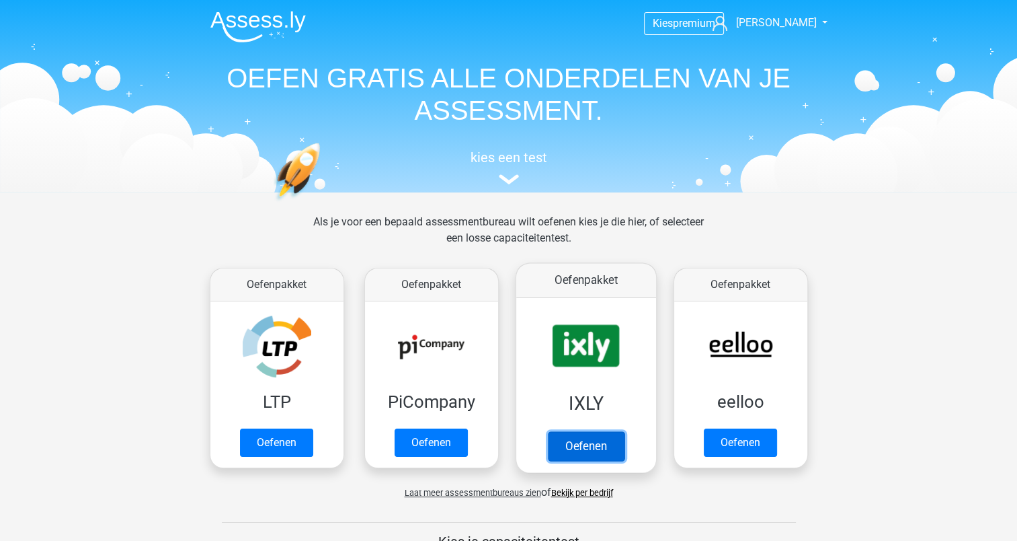
click at [562, 449] on link "Oefenen" at bounding box center [585, 446] width 77 height 30
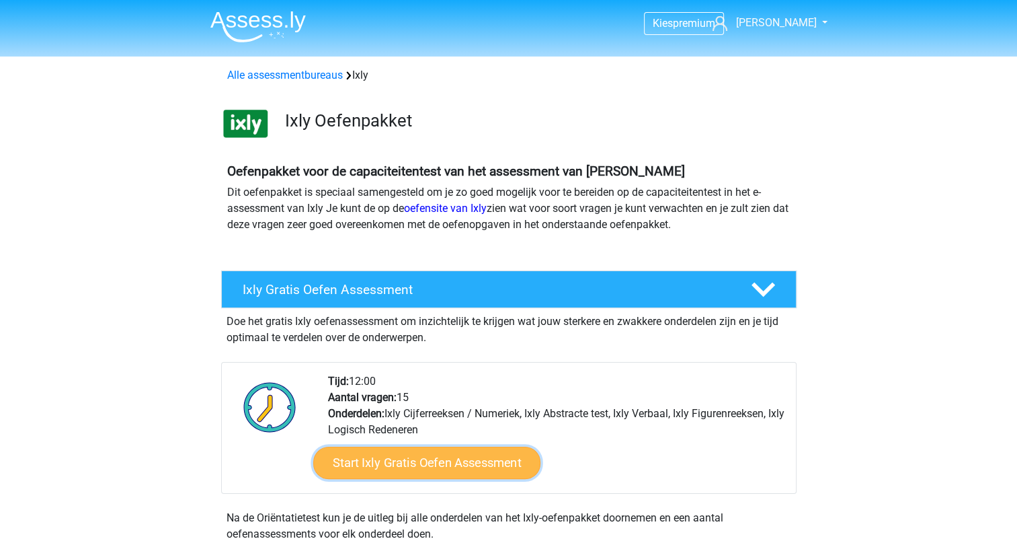
click at [442, 466] on link "Start Ixly Gratis Oefen Assessment" at bounding box center [426, 463] width 227 height 32
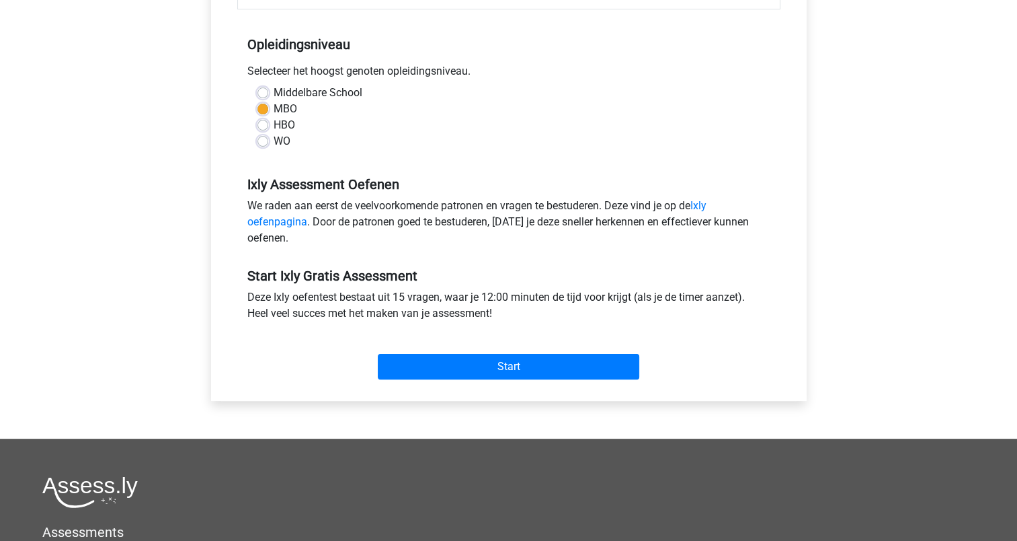
scroll to position [264, 0]
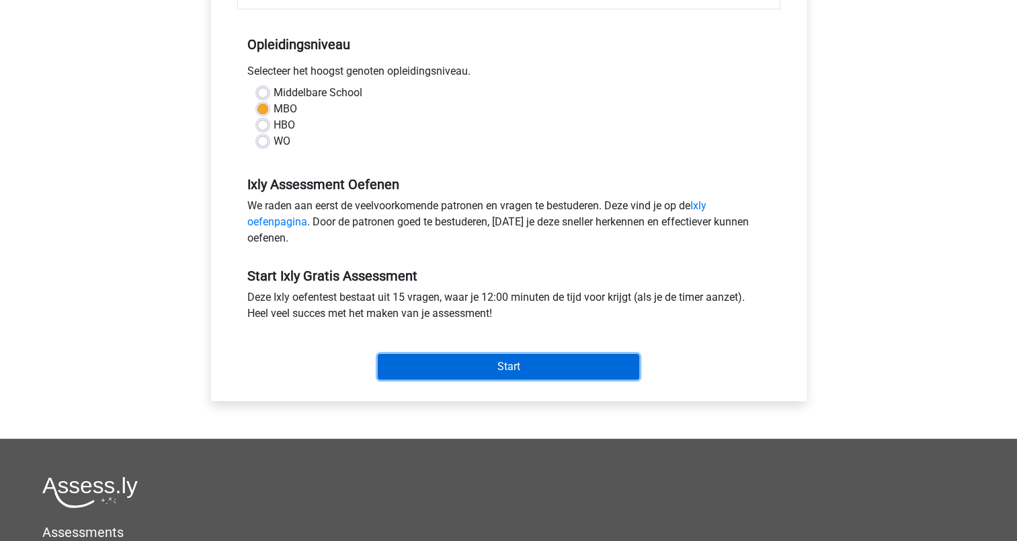
click at [437, 377] on input "Start" at bounding box center [509, 367] width 262 height 26
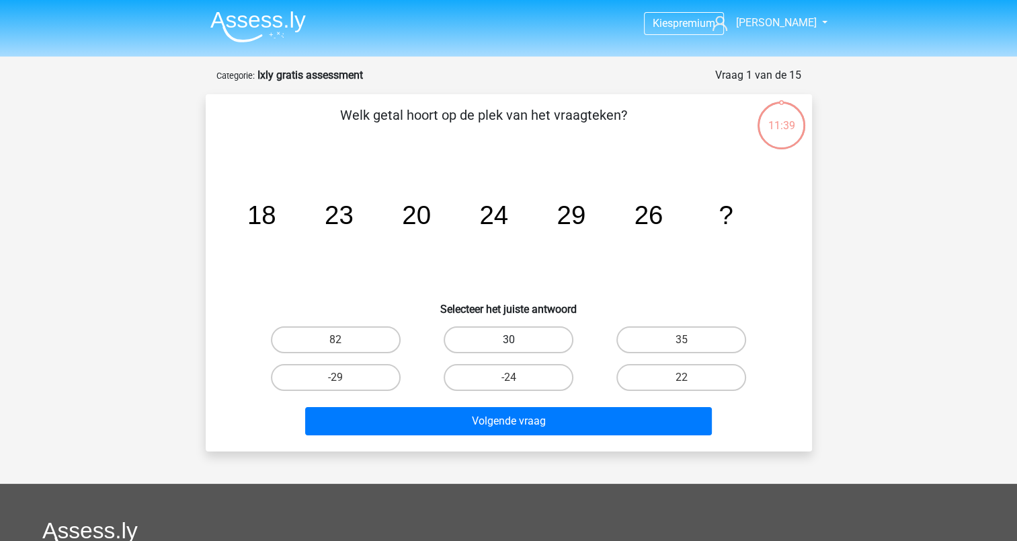
click at [494, 339] on label "30" at bounding box center [509, 339] width 130 height 27
click at [508, 340] on input "30" at bounding box center [512, 344] width 9 height 9
radio input "true"
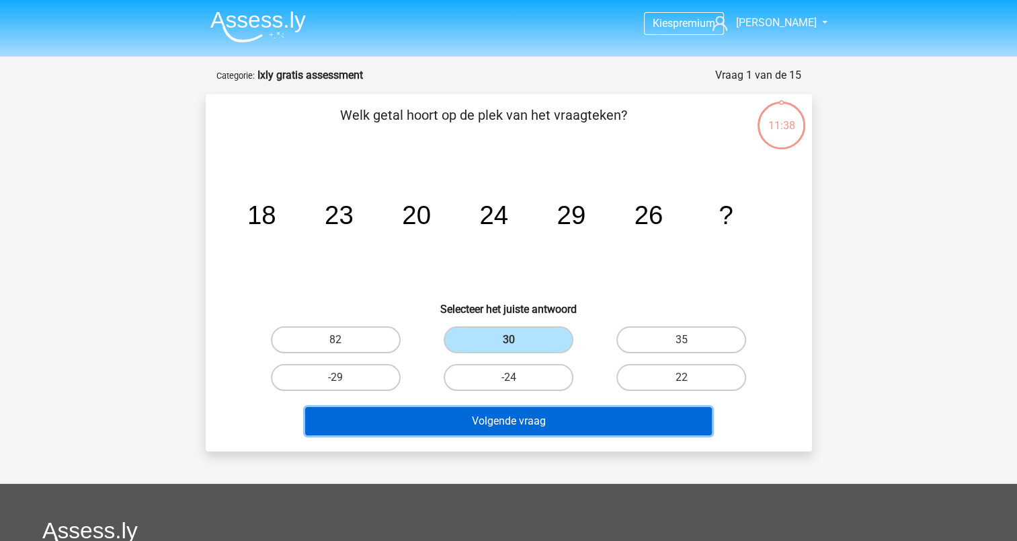
click at [495, 420] on button "Volgende vraag" at bounding box center [508, 421] width 407 height 28
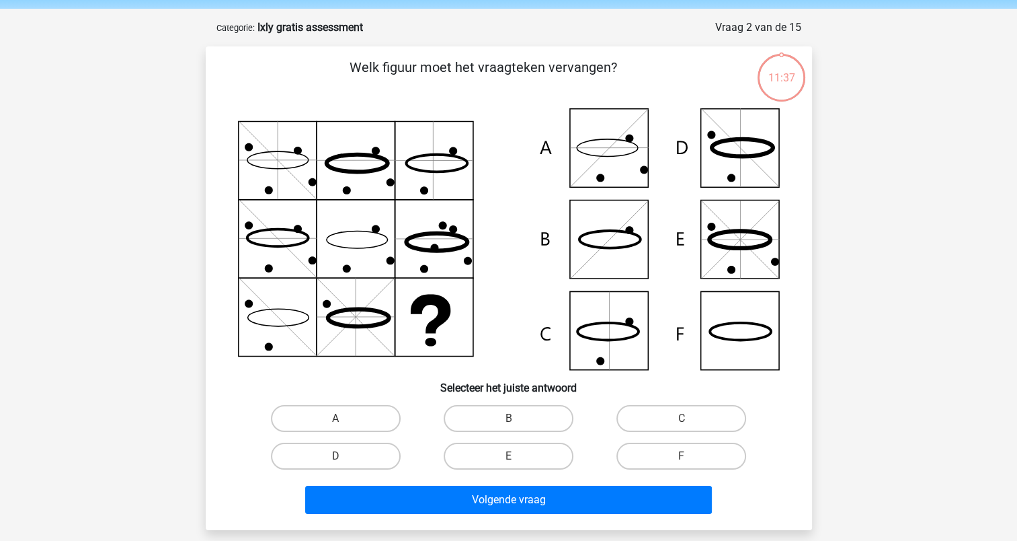
scroll to position [67, 0]
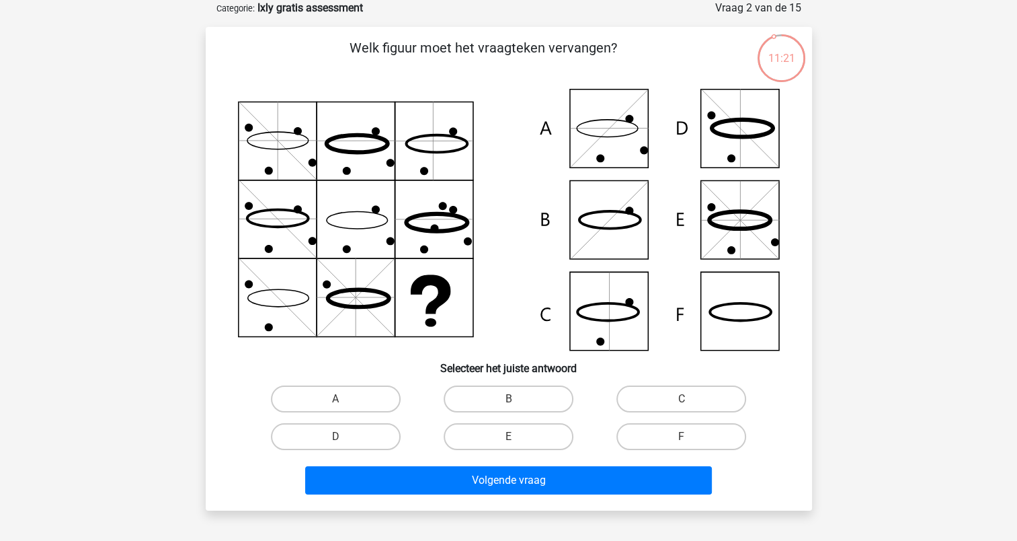
click at [622, 126] on icon at bounding box center [509, 220] width 542 height 262
click at [361, 403] on label "A" at bounding box center [336, 398] width 130 height 27
click at [344, 403] on input "A" at bounding box center [340, 403] width 9 height 9
radio input "true"
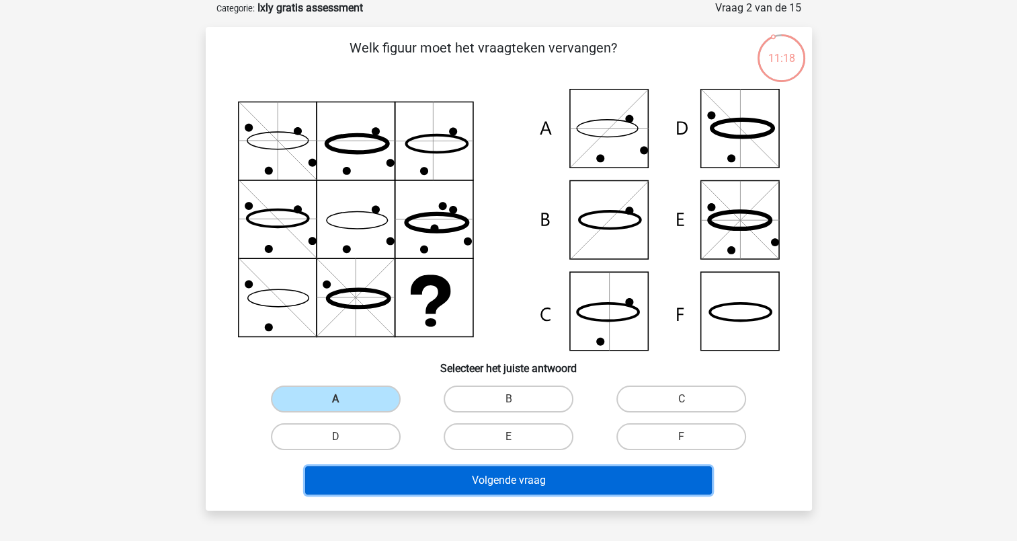
click at [438, 468] on button "Volgende vraag" at bounding box center [508, 480] width 407 height 28
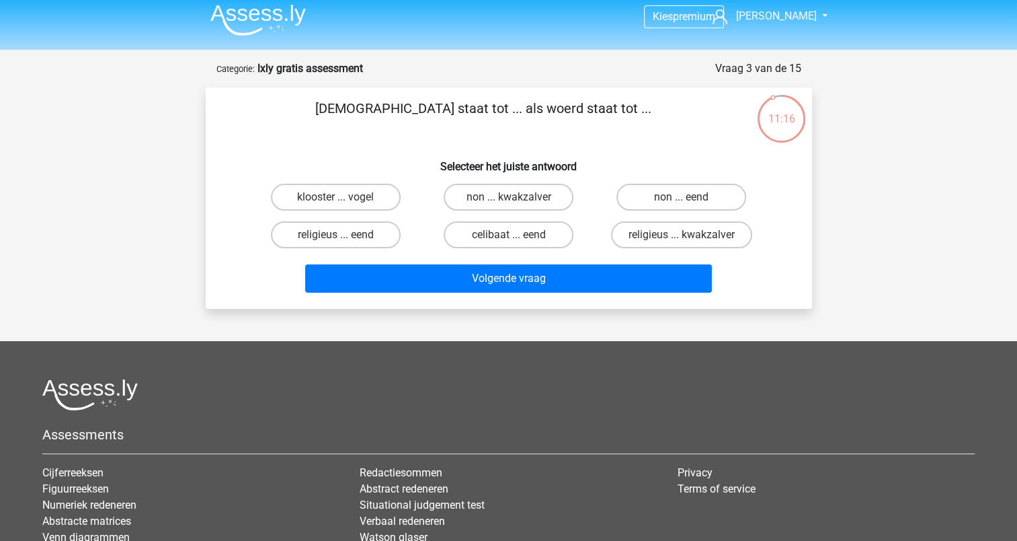
scroll to position [5, 0]
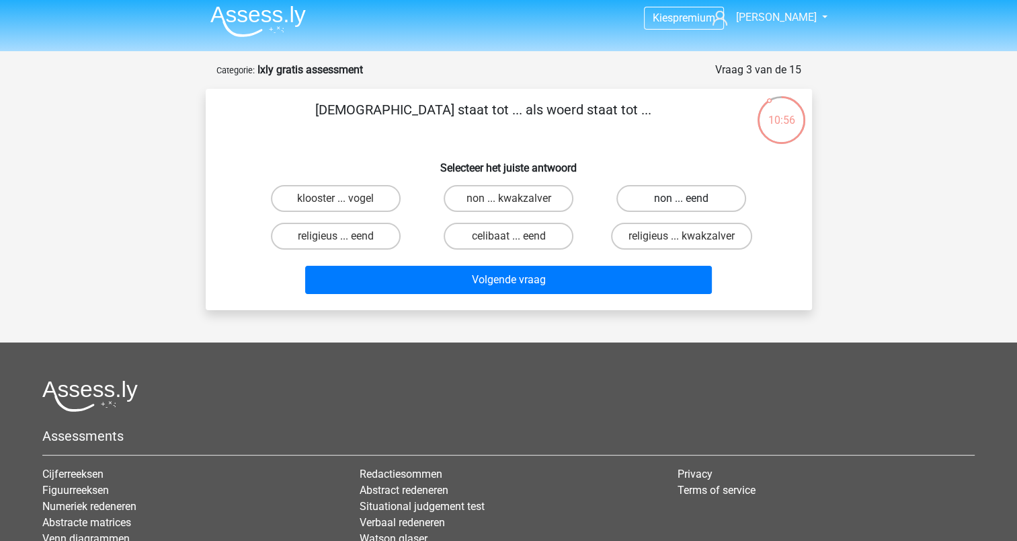
click at [658, 202] on label "non ... eend" at bounding box center [682, 198] width 130 height 27
click at [682, 202] on input "non ... eend" at bounding box center [686, 202] width 9 height 9
radio input "true"
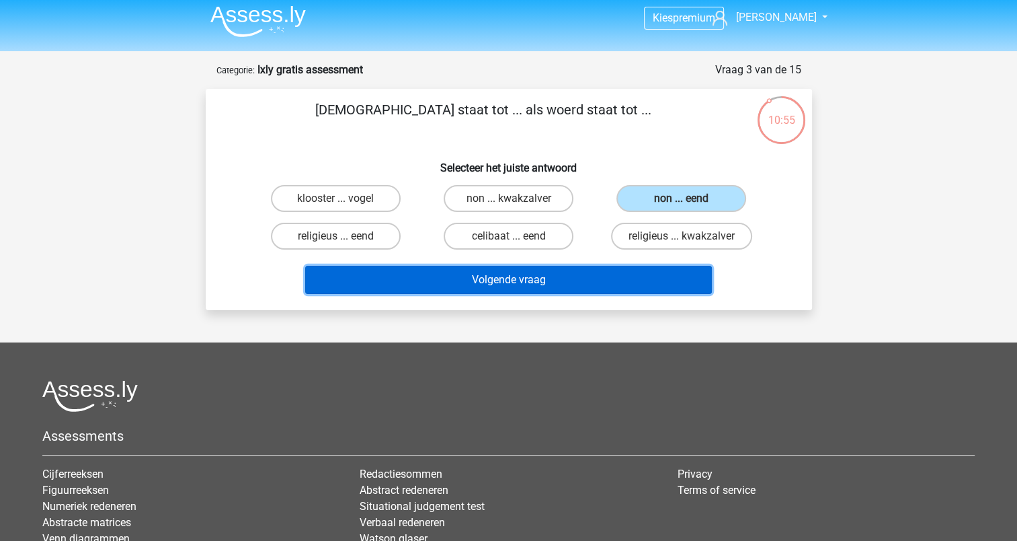
click at [572, 274] on button "Volgende vraag" at bounding box center [508, 280] width 407 height 28
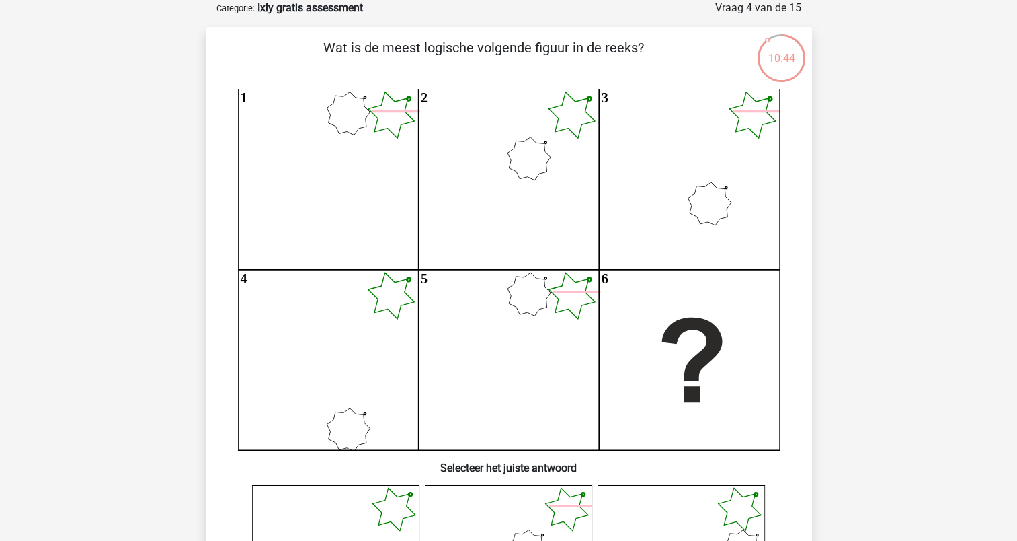
scroll to position [270, 0]
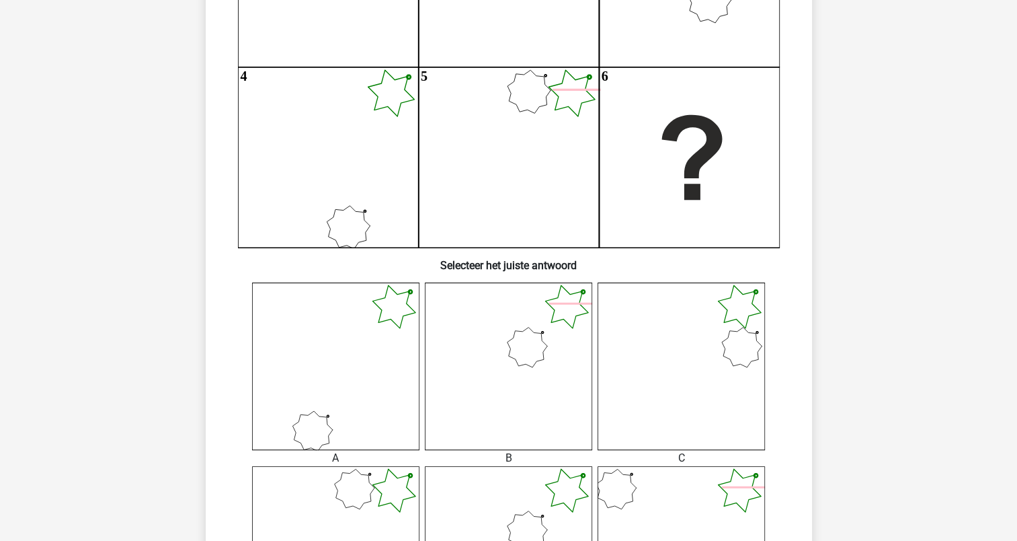
click at [490, 397] on icon at bounding box center [508, 365] width 167 height 167
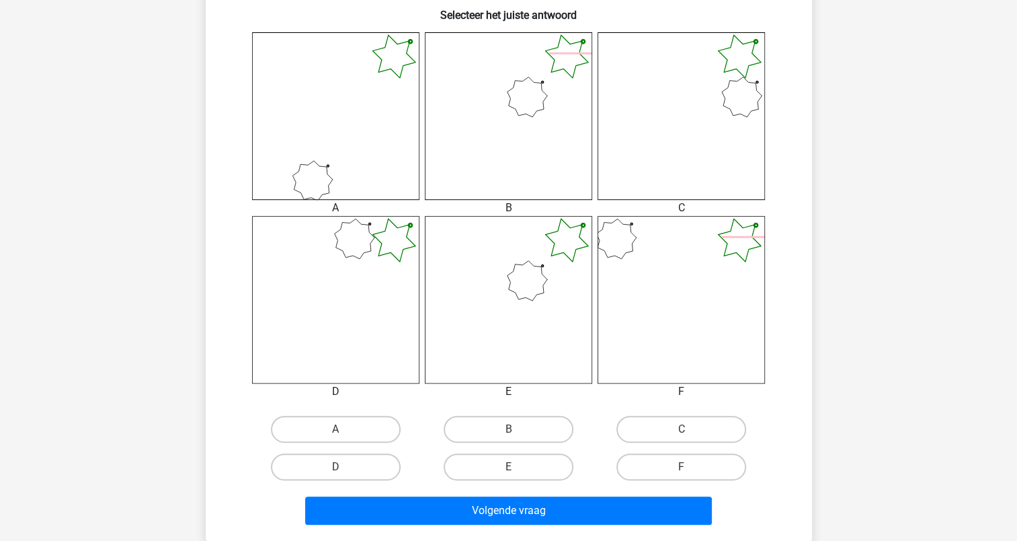
scroll to position [548, 0]
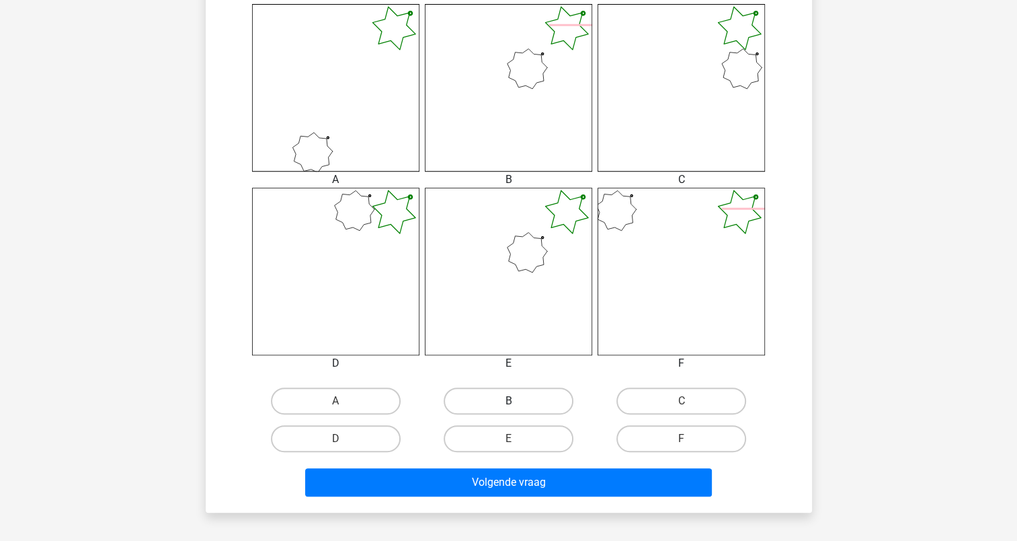
click at [493, 399] on label "B" at bounding box center [509, 400] width 130 height 27
click at [508, 401] on input "B" at bounding box center [512, 405] width 9 height 9
radio input "true"
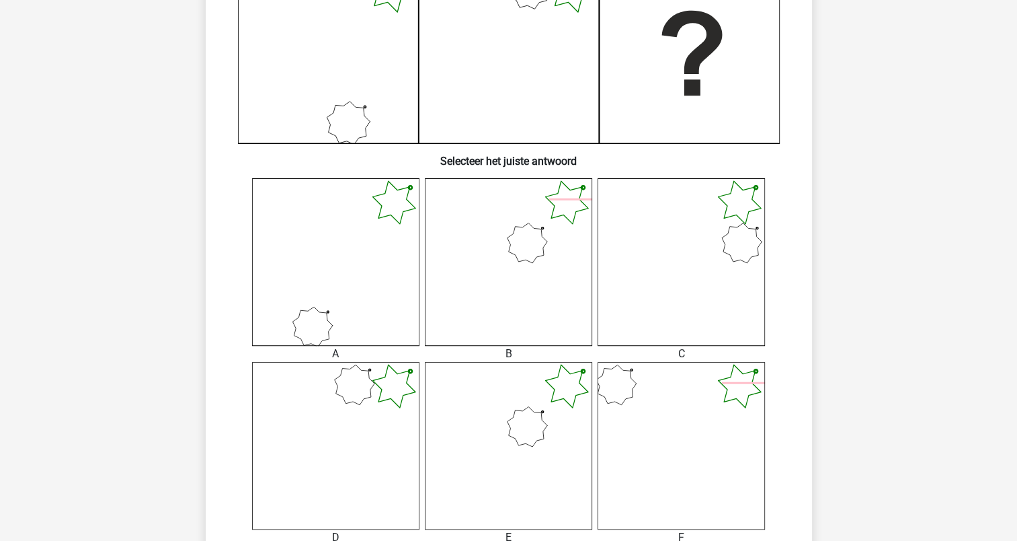
scroll to position [456, 0]
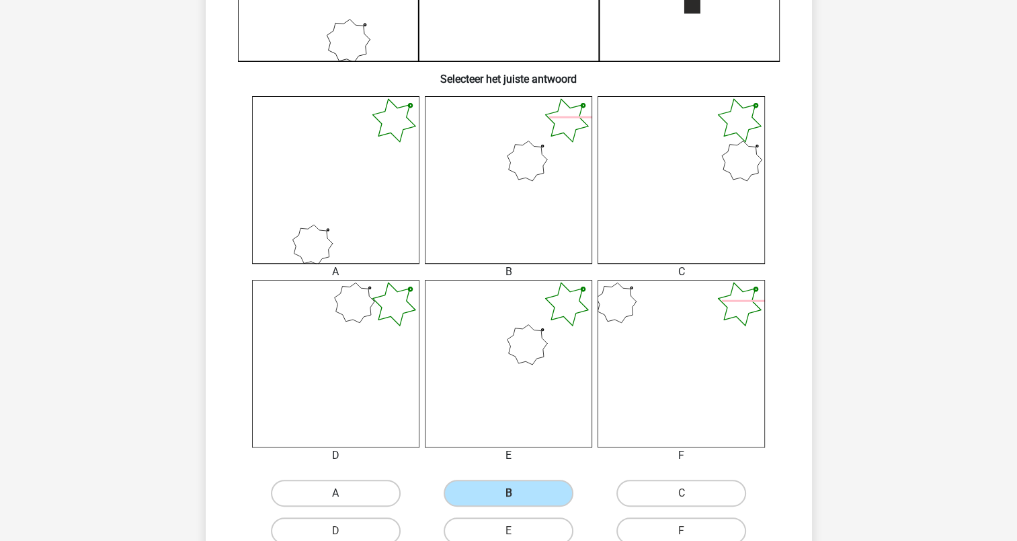
click at [377, 494] on label "A" at bounding box center [336, 492] width 130 height 27
click at [344, 494] on input "A" at bounding box center [340, 497] width 9 height 9
radio input "true"
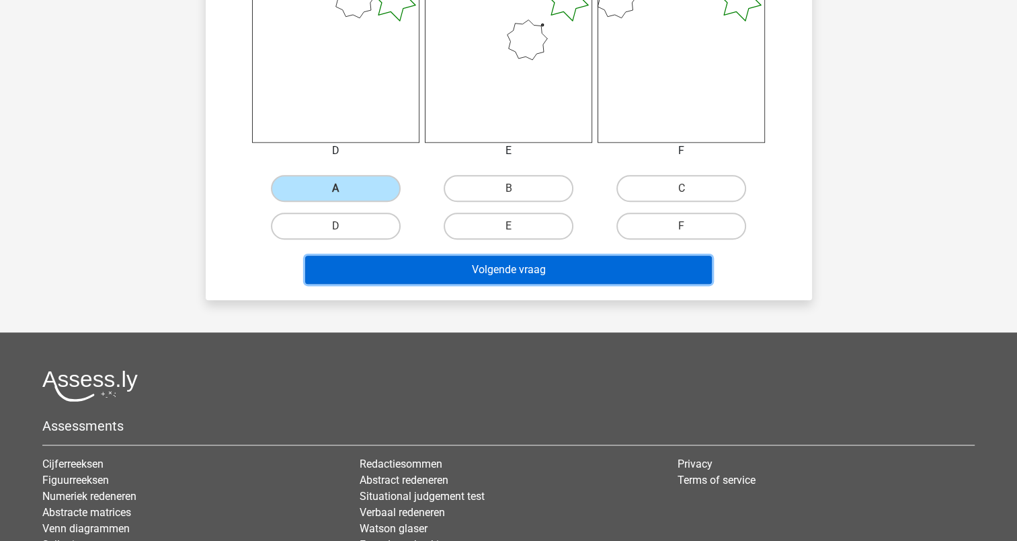
click at [508, 276] on button "Volgende vraag" at bounding box center [508, 270] width 407 height 28
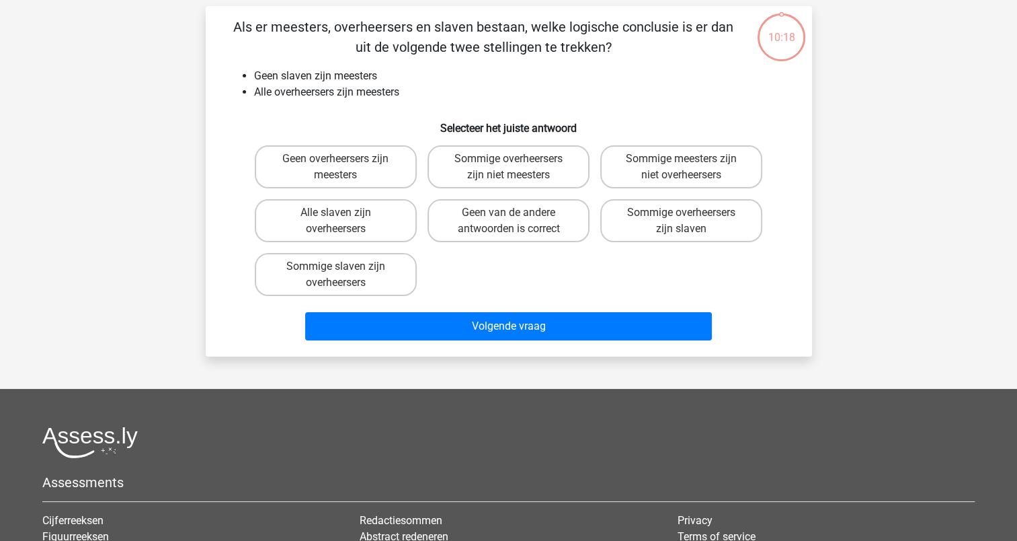
scroll to position [67, 0]
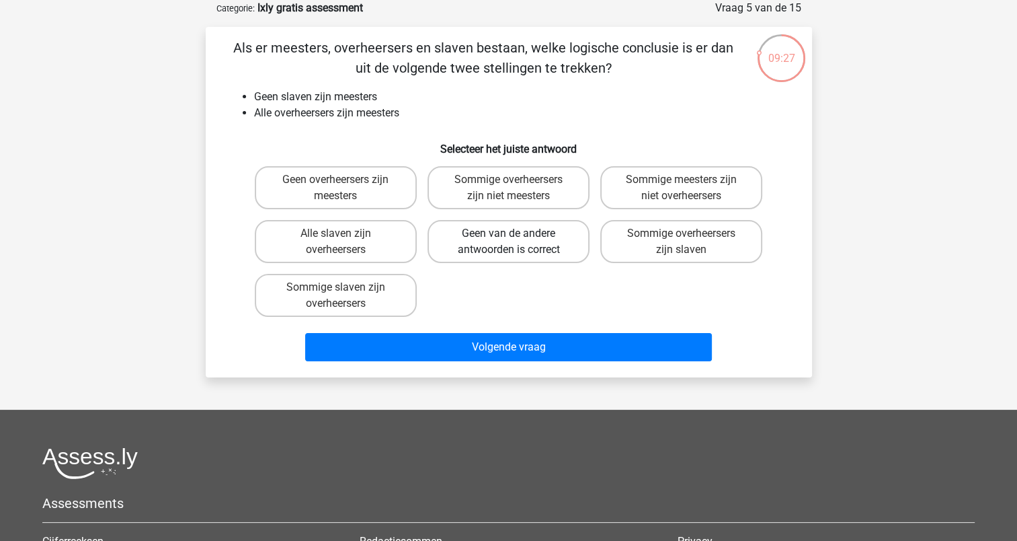
click at [549, 252] on label "Geen van de andere antwoorden is correct" at bounding box center [509, 241] width 162 height 43
click at [517, 242] on input "Geen van de andere antwoorden is correct" at bounding box center [512, 237] width 9 height 9
radio input "true"
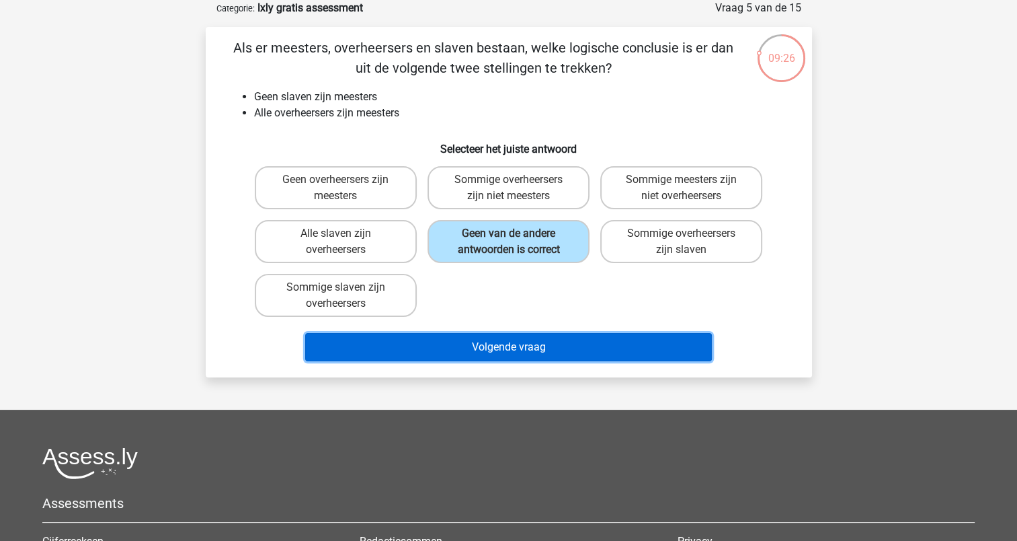
click at [545, 342] on button "Volgende vraag" at bounding box center [508, 347] width 407 height 28
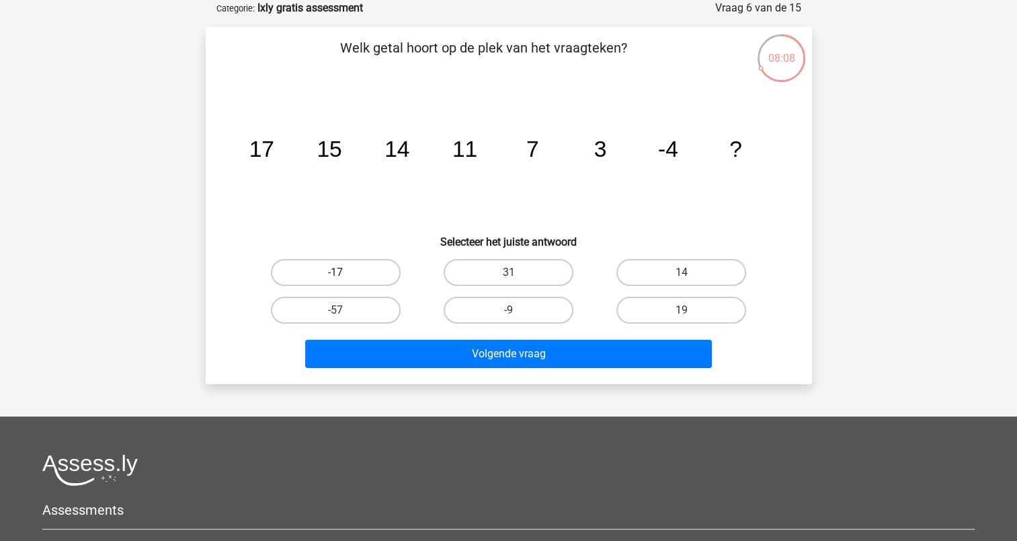
click at [371, 279] on label "-17" at bounding box center [336, 272] width 130 height 27
click at [344, 279] on input "-17" at bounding box center [340, 276] width 9 height 9
radio input "true"
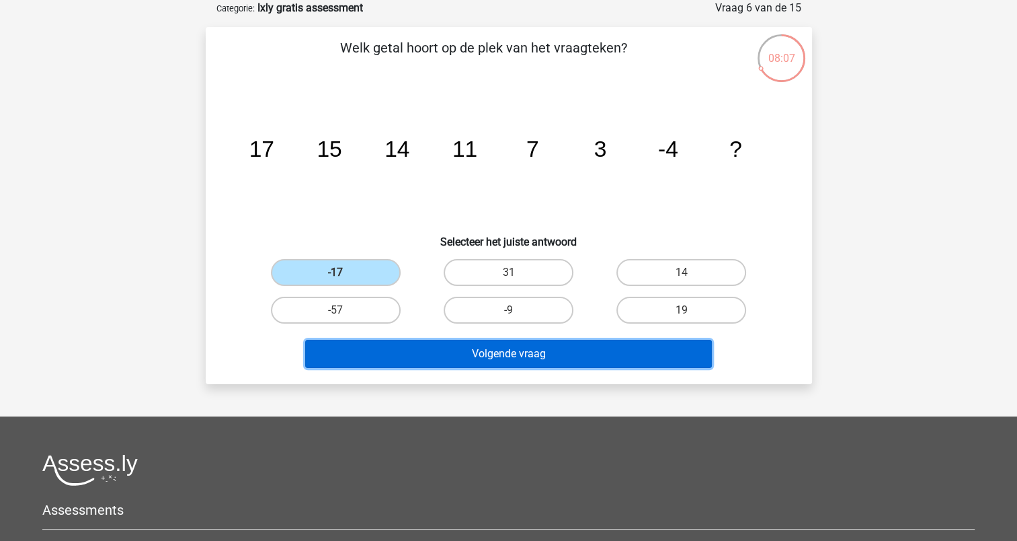
click at [472, 350] on button "Volgende vraag" at bounding box center [508, 354] width 407 height 28
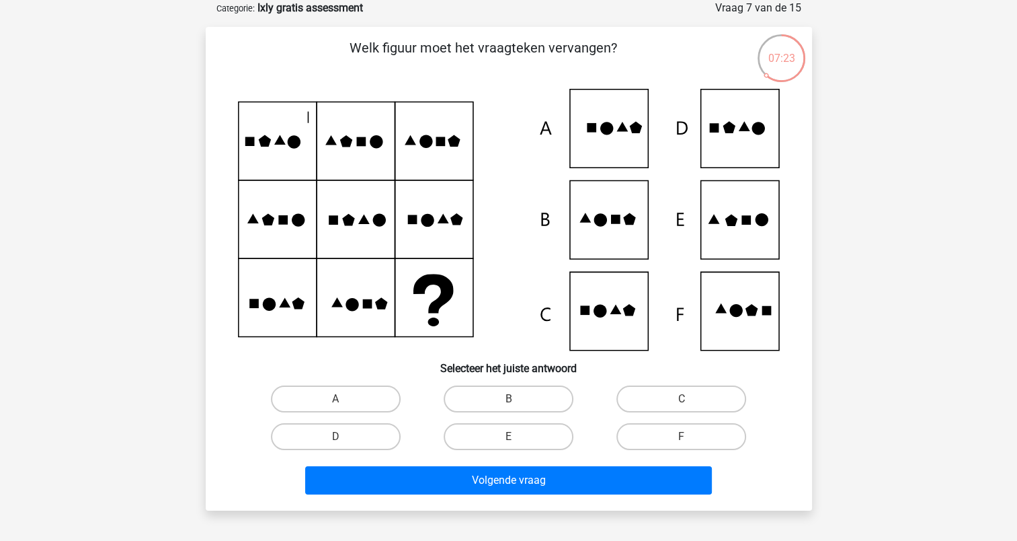
click at [741, 113] on icon at bounding box center [509, 220] width 542 height 262
click at [367, 426] on label "D" at bounding box center [336, 436] width 130 height 27
click at [344, 436] on input "D" at bounding box center [340, 440] width 9 height 9
radio input "true"
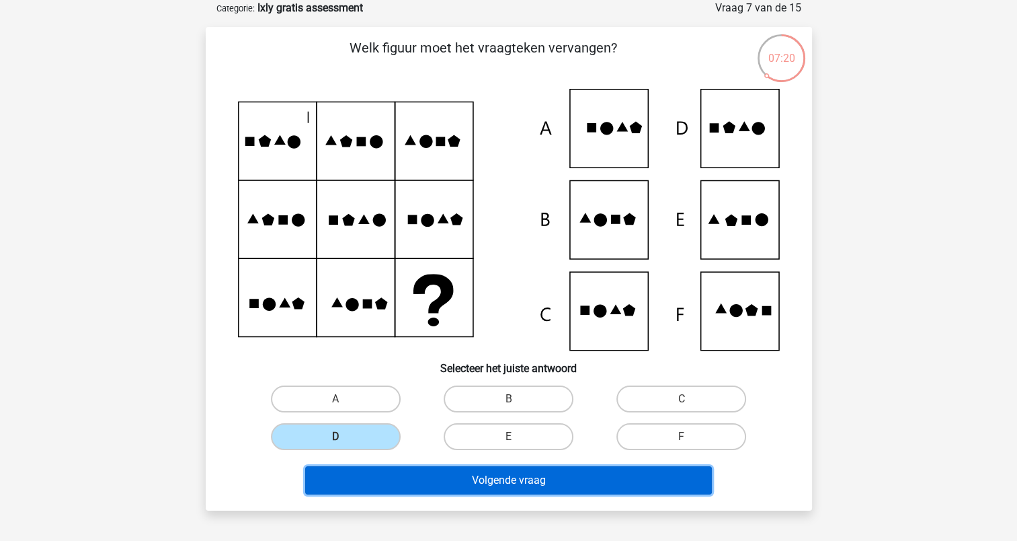
click at [457, 479] on button "Volgende vraag" at bounding box center [508, 480] width 407 height 28
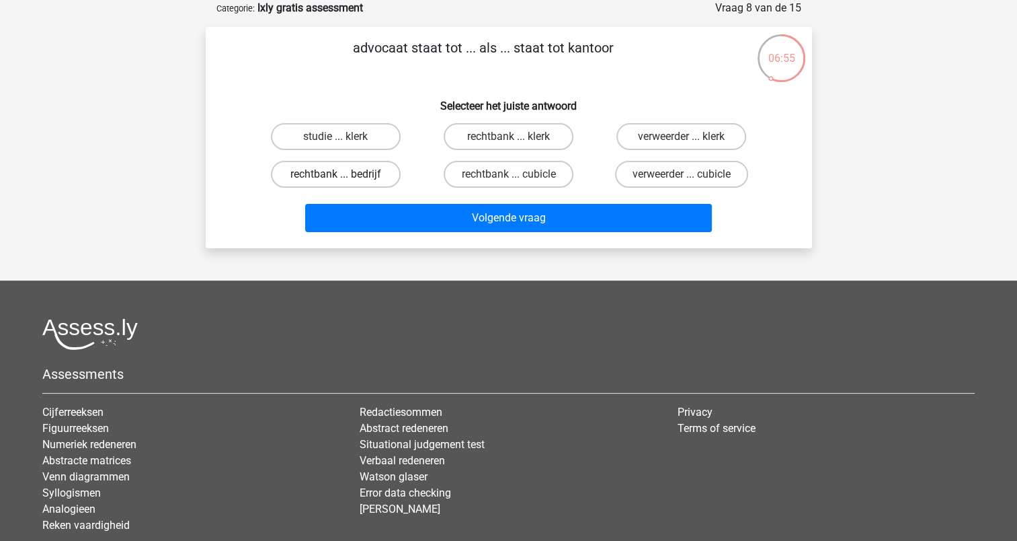
click at [325, 176] on label "rechtbank ... bedrijf" at bounding box center [336, 174] width 130 height 27
click at [336, 176] on input "rechtbank ... bedrijf" at bounding box center [340, 178] width 9 height 9
radio input "true"
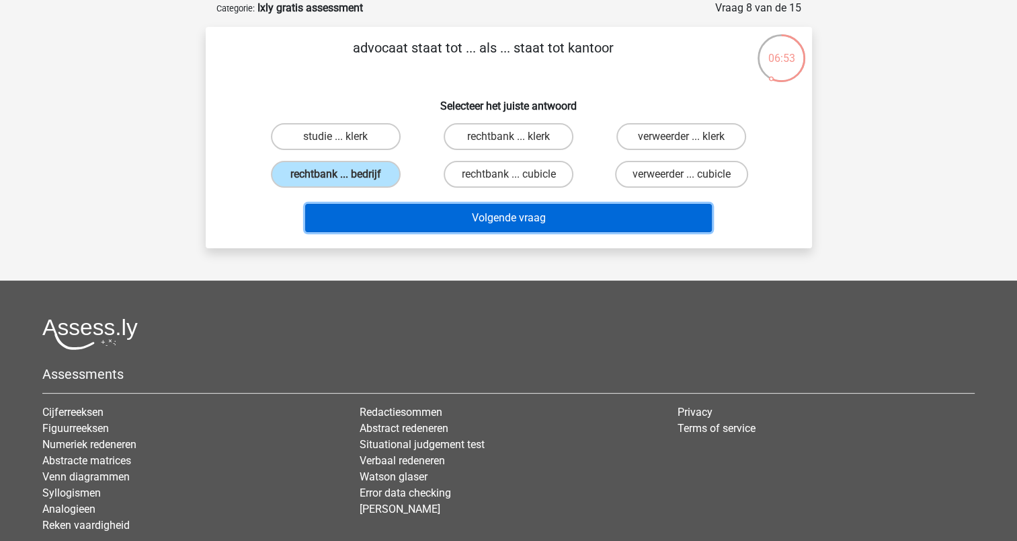
click at [394, 217] on button "Volgende vraag" at bounding box center [508, 218] width 407 height 28
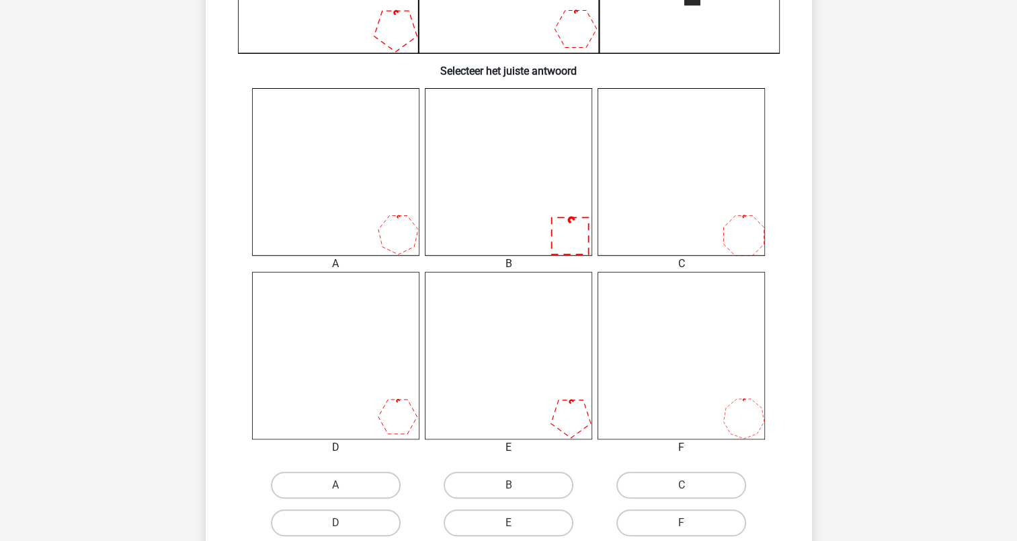
scroll to position [465, 0]
click at [401, 241] on icon at bounding box center [335, 170] width 167 height 167
click at [350, 484] on label "A" at bounding box center [336, 484] width 130 height 27
click at [344, 484] on input "A" at bounding box center [340, 488] width 9 height 9
radio input "true"
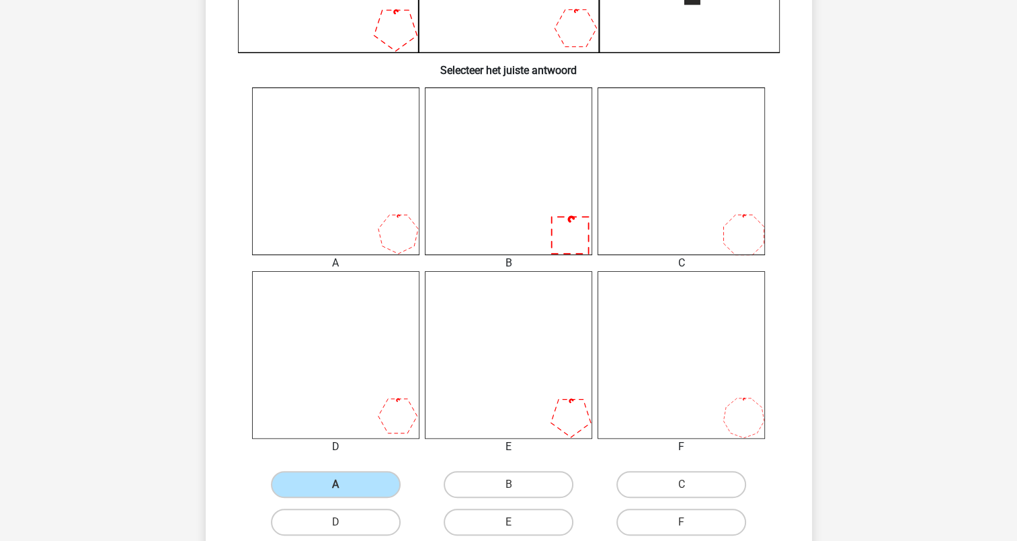
scroll to position [646, 0]
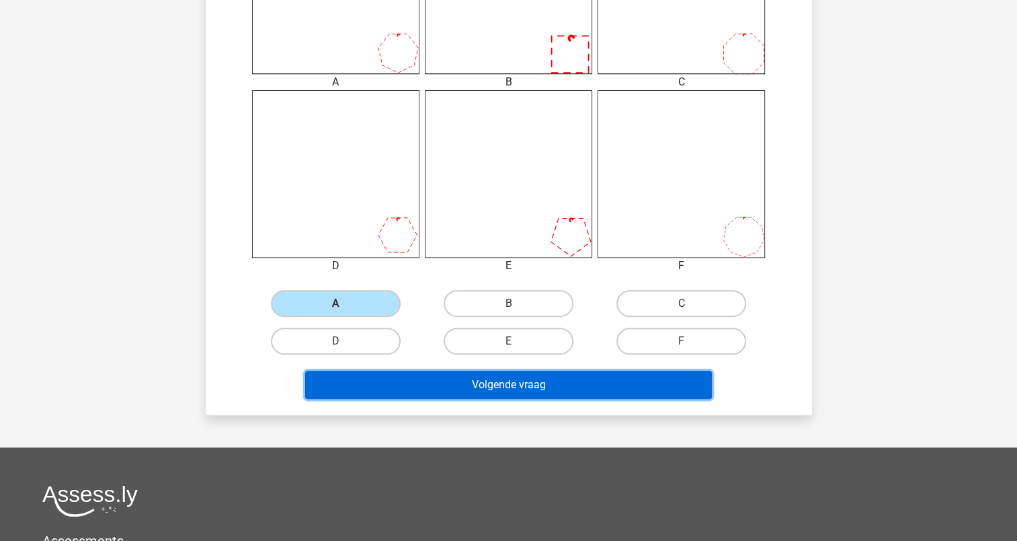
click at [470, 385] on button "Volgende vraag" at bounding box center [508, 385] width 407 height 28
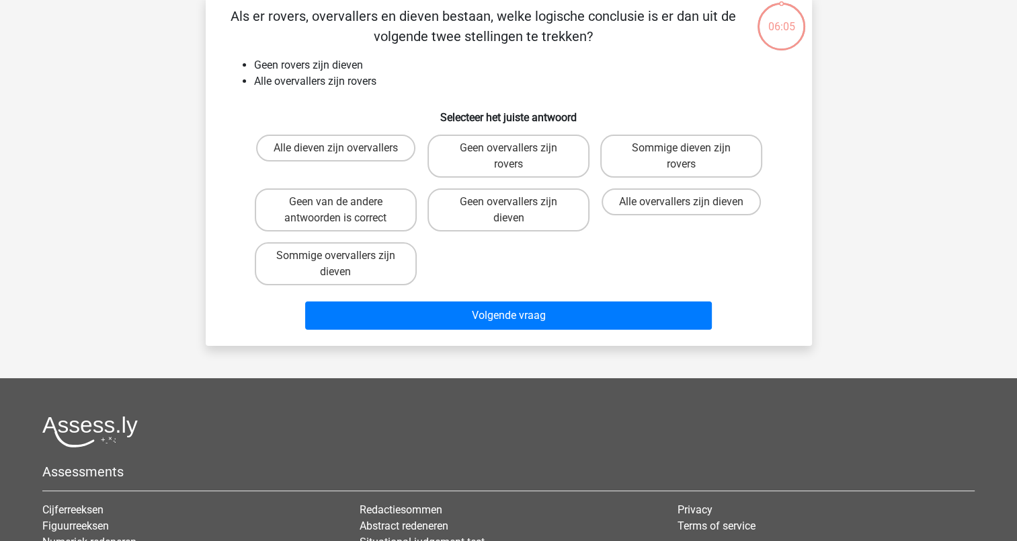
scroll to position [67, 0]
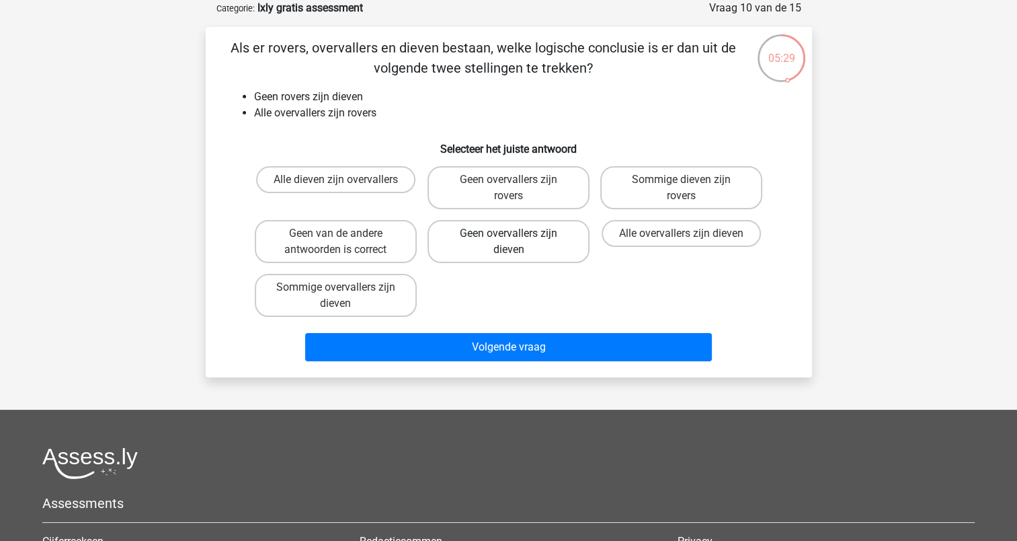
click at [484, 244] on label "Geen overvallers zijn dieven" at bounding box center [509, 241] width 162 height 43
click at [508, 242] on input "Geen overvallers zijn dieven" at bounding box center [512, 237] width 9 height 9
radio input "true"
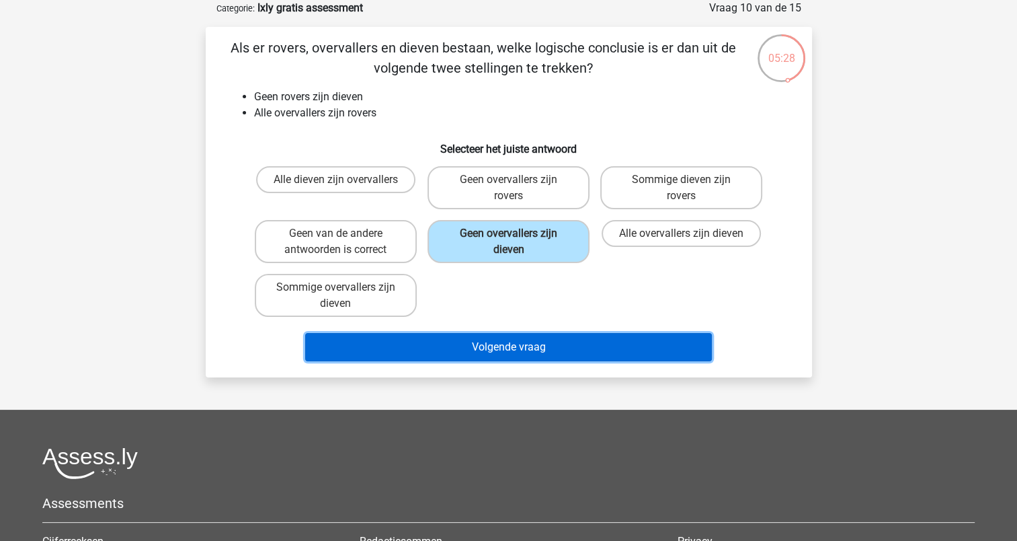
click at [466, 352] on button "Volgende vraag" at bounding box center [508, 347] width 407 height 28
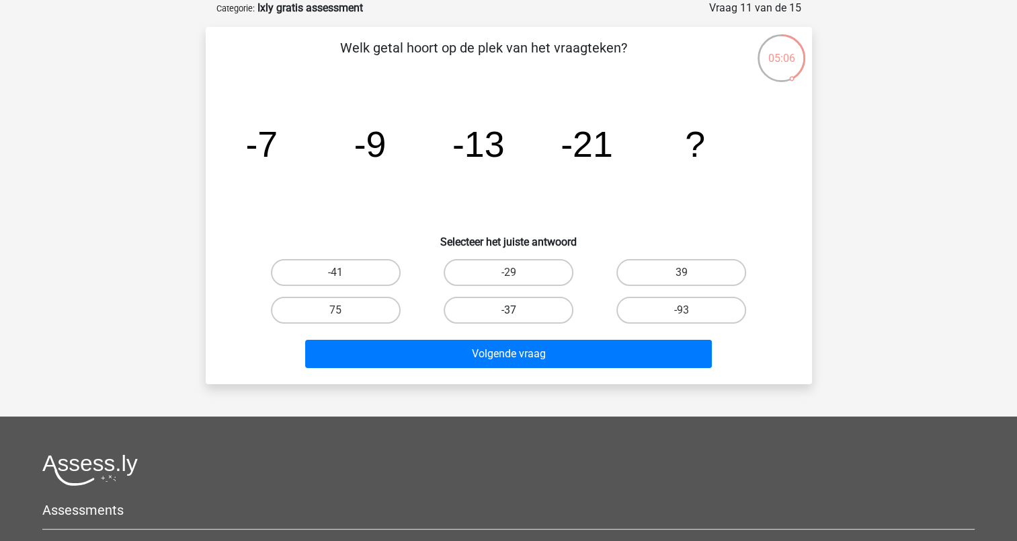
click at [500, 307] on label "-37" at bounding box center [509, 310] width 130 height 27
click at [508, 310] on input "-37" at bounding box center [512, 314] width 9 height 9
radio input "true"
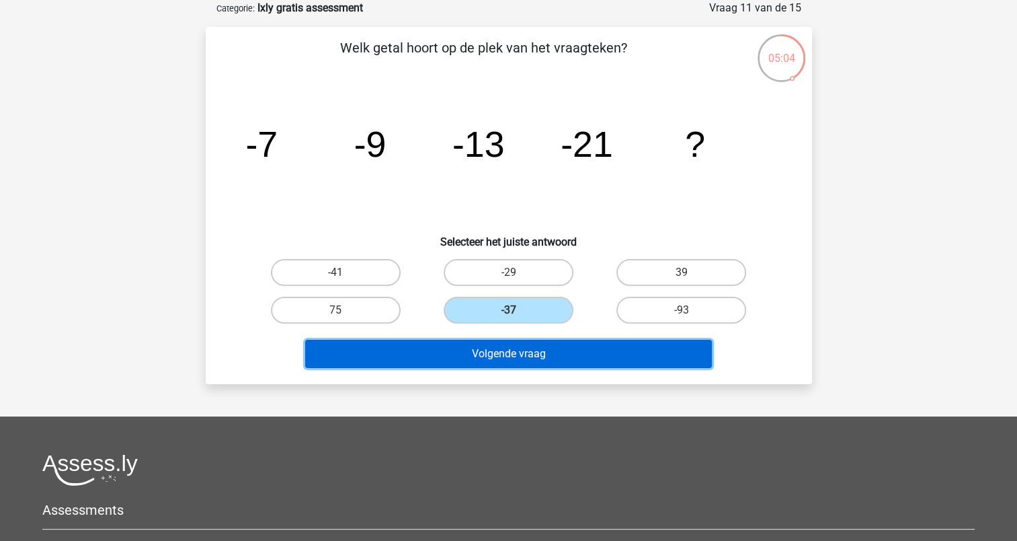
click at [512, 346] on button "Volgende vraag" at bounding box center [508, 354] width 407 height 28
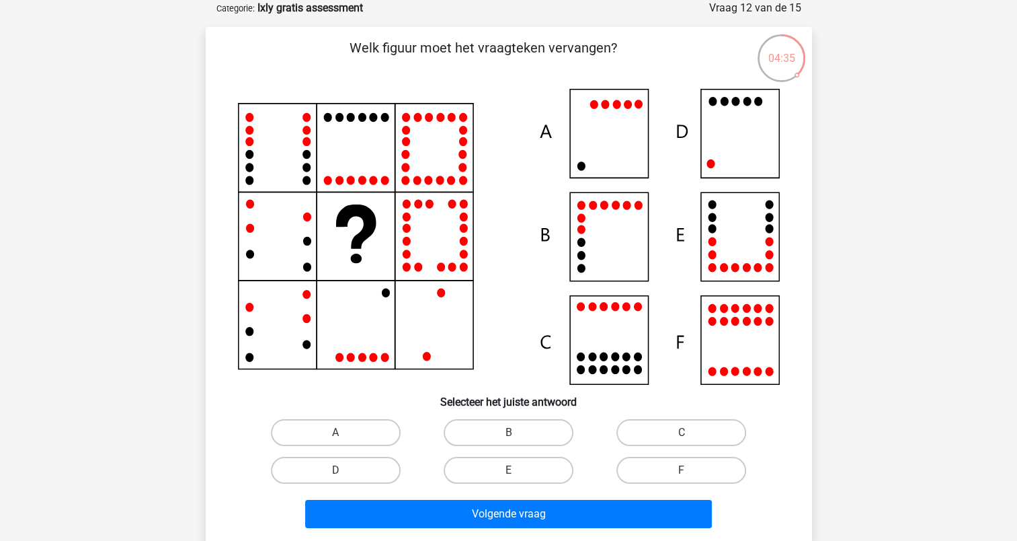
click at [730, 126] on icon at bounding box center [509, 237] width 542 height 296
click at [356, 465] on label "D" at bounding box center [336, 470] width 130 height 27
click at [344, 470] on input "D" at bounding box center [340, 474] width 9 height 9
radio input "true"
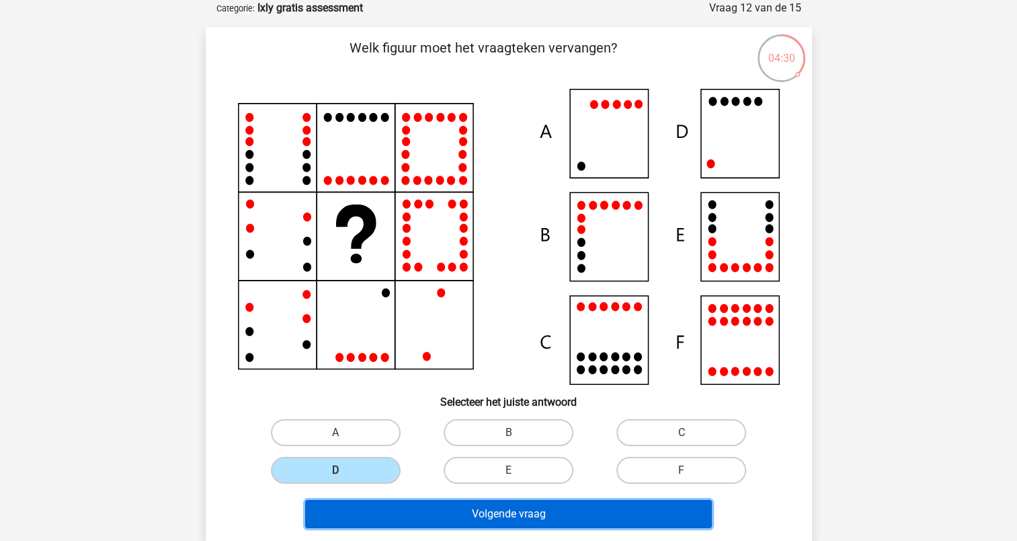
click at [412, 510] on button "Volgende vraag" at bounding box center [508, 514] width 407 height 28
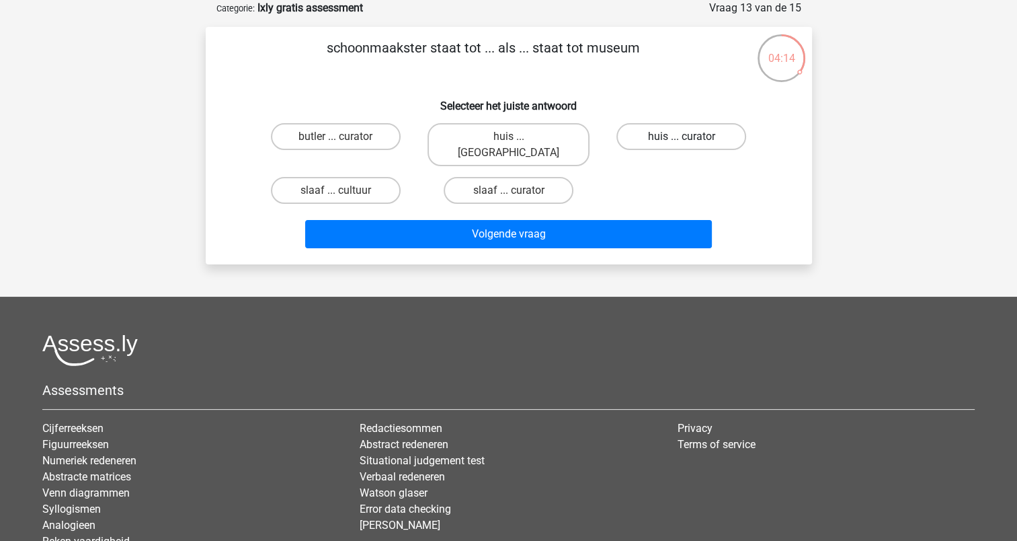
click at [650, 141] on label "huis ... curator" at bounding box center [682, 136] width 130 height 27
click at [682, 141] on input "huis ... curator" at bounding box center [686, 141] width 9 height 9
radio input "true"
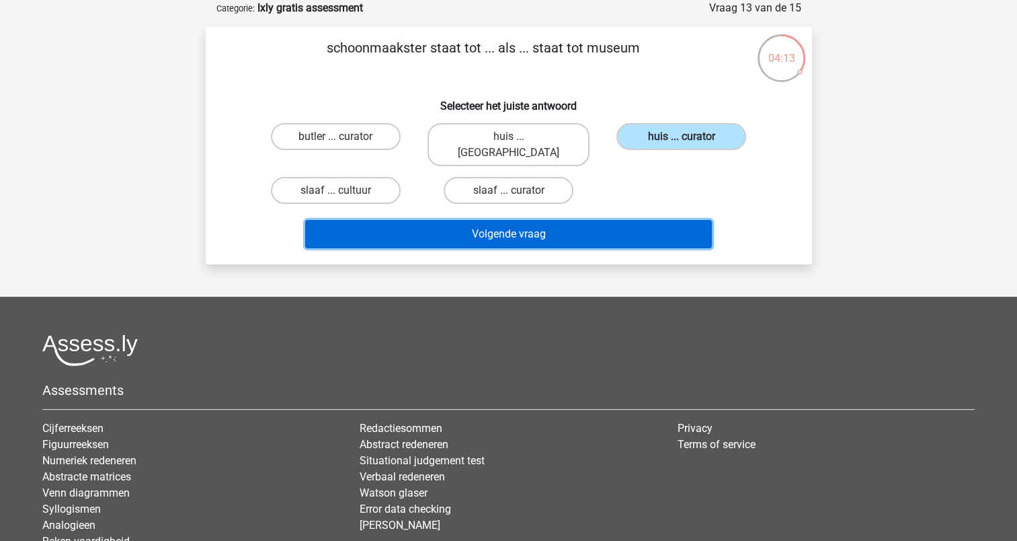
click at [589, 220] on button "Volgende vraag" at bounding box center [508, 234] width 407 height 28
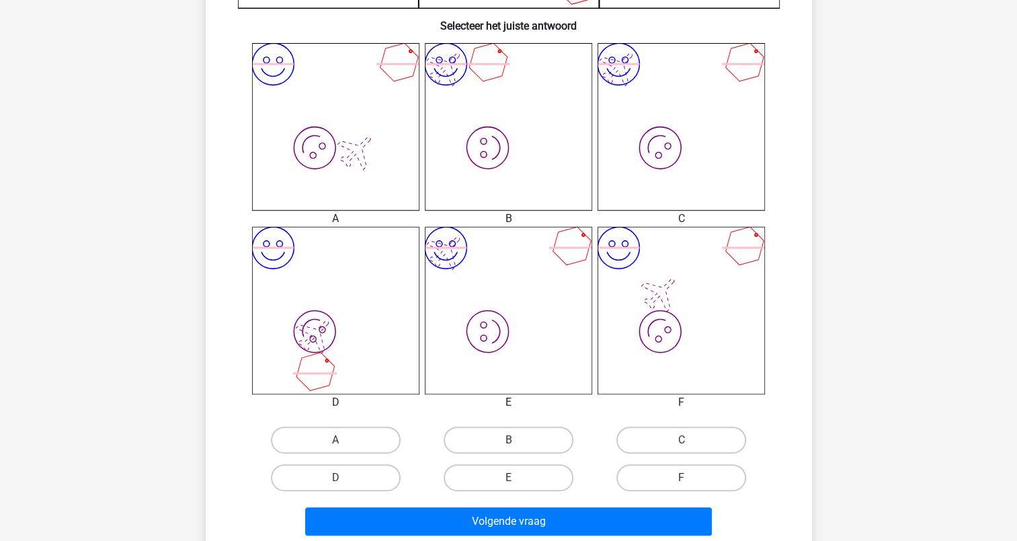
scroll to position [510, 0]
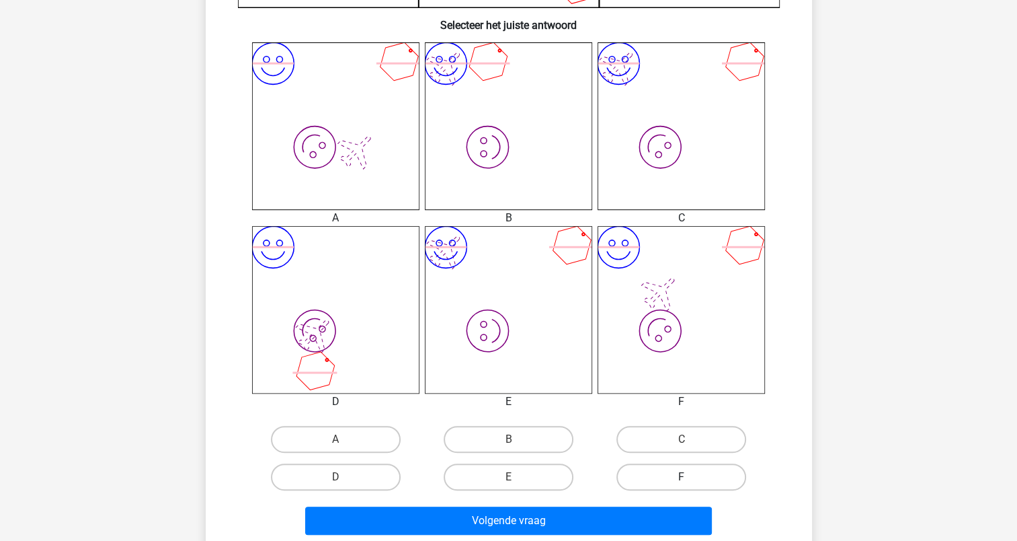
click at [667, 482] on label "F" at bounding box center [682, 476] width 130 height 27
click at [682, 482] on input "F" at bounding box center [686, 481] width 9 height 9
radio input "true"
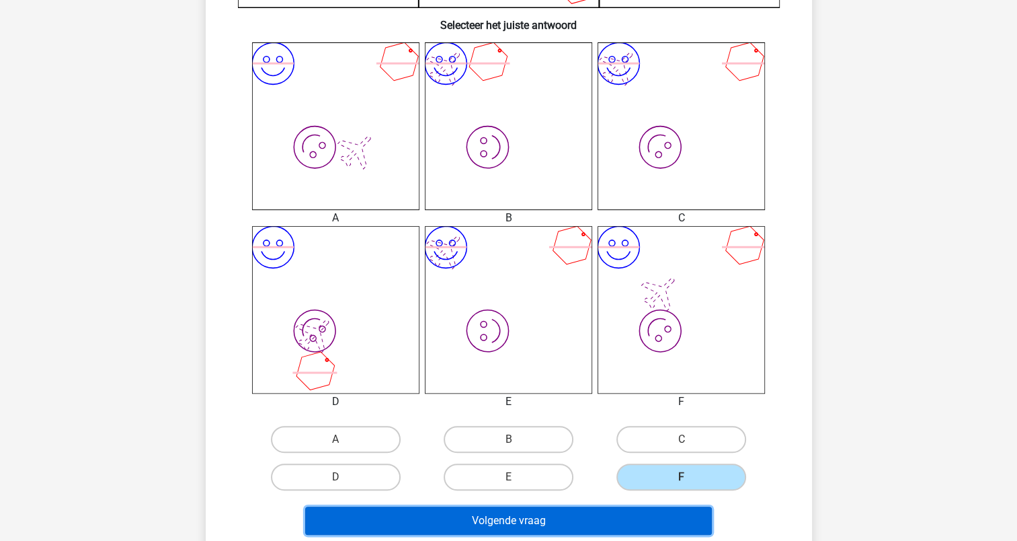
click at [588, 511] on button "Volgende vraag" at bounding box center [508, 520] width 407 height 28
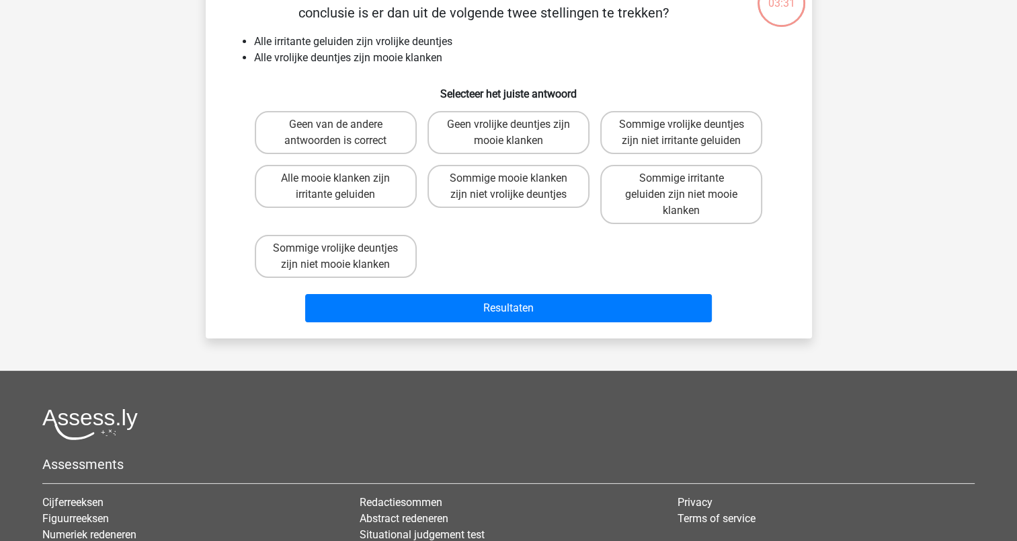
scroll to position [67, 0]
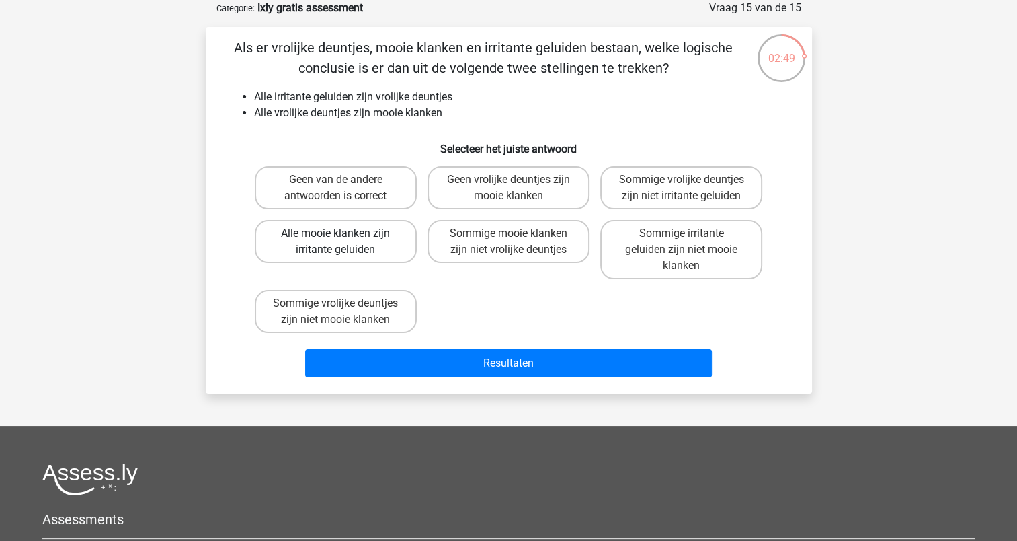
click at [334, 236] on label "Alle mooie klanken zijn irritante geluiden" at bounding box center [336, 241] width 162 height 43
click at [336, 236] on input "Alle mooie klanken zijn irritante geluiden" at bounding box center [340, 237] width 9 height 9
radio input "true"
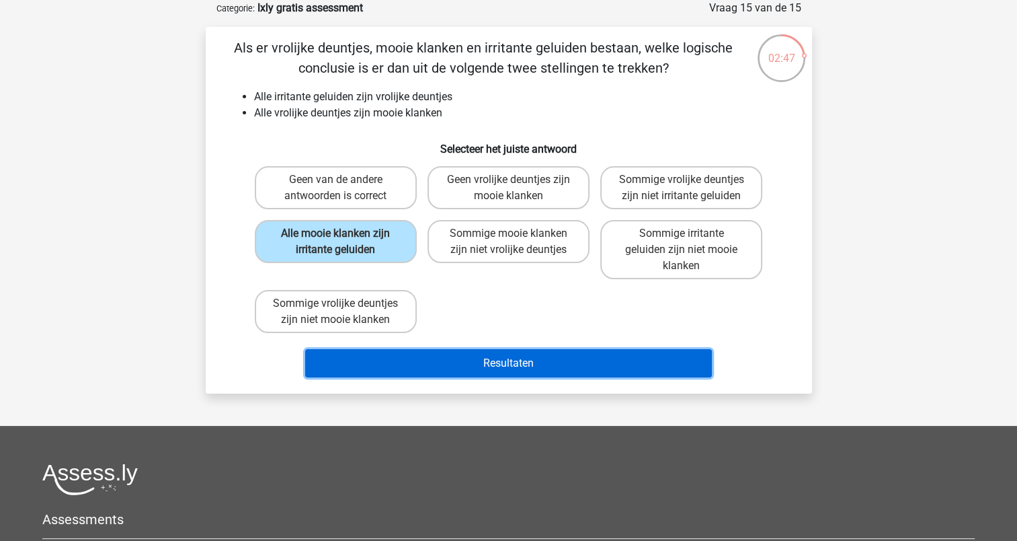
click at [567, 353] on button "Resultaten" at bounding box center [508, 363] width 407 height 28
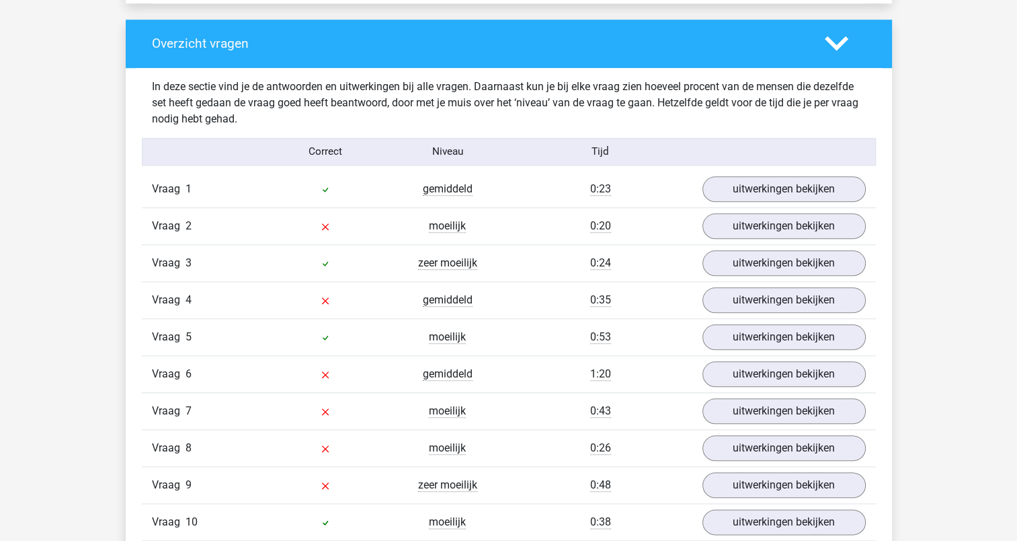
scroll to position [1412, 0]
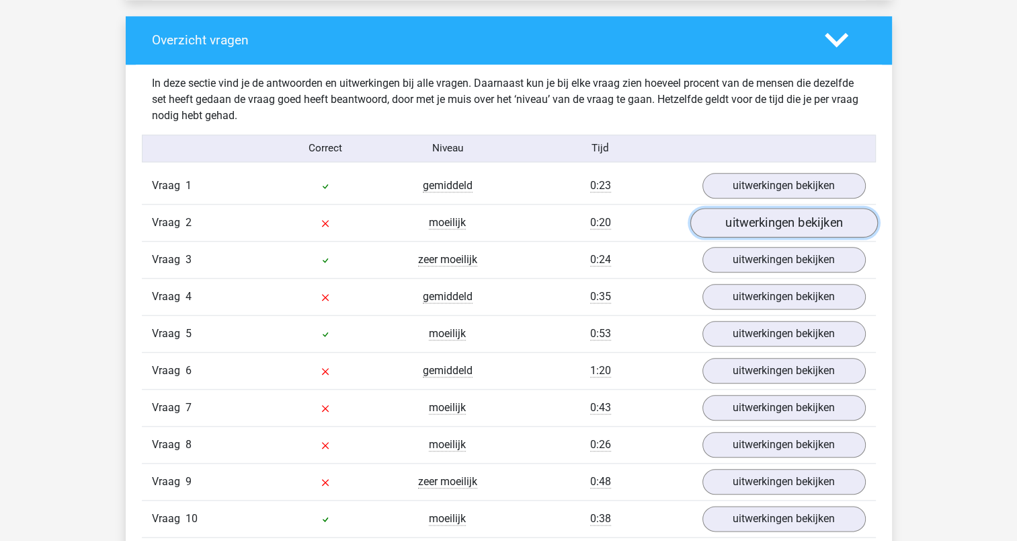
click at [734, 215] on link "uitwerkingen bekijken" at bounding box center [784, 223] width 188 height 30
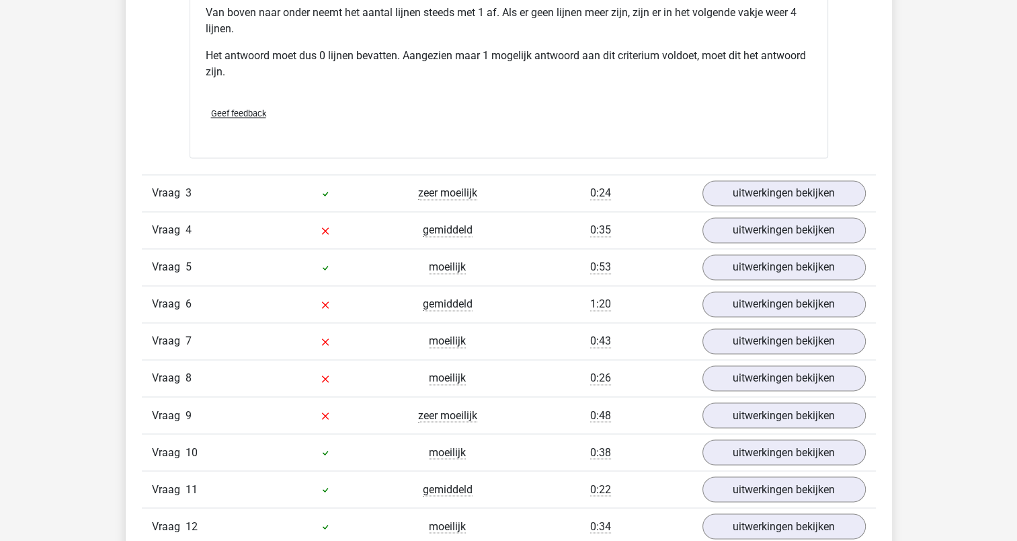
scroll to position [2130, 0]
click at [742, 226] on link "uitwerkingen bekijken" at bounding box center [784, 230] width 188 height 30
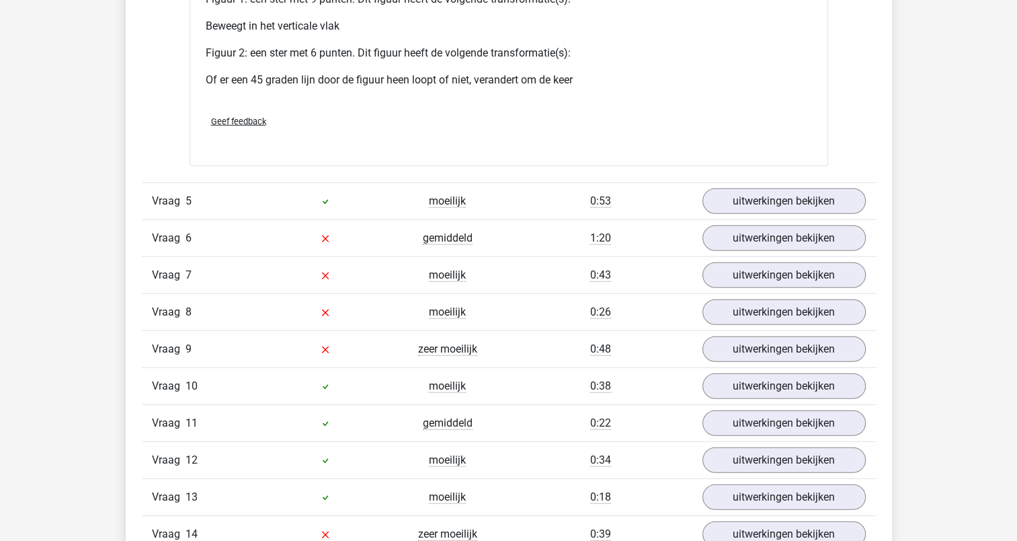
scroll to position [3340, 0]
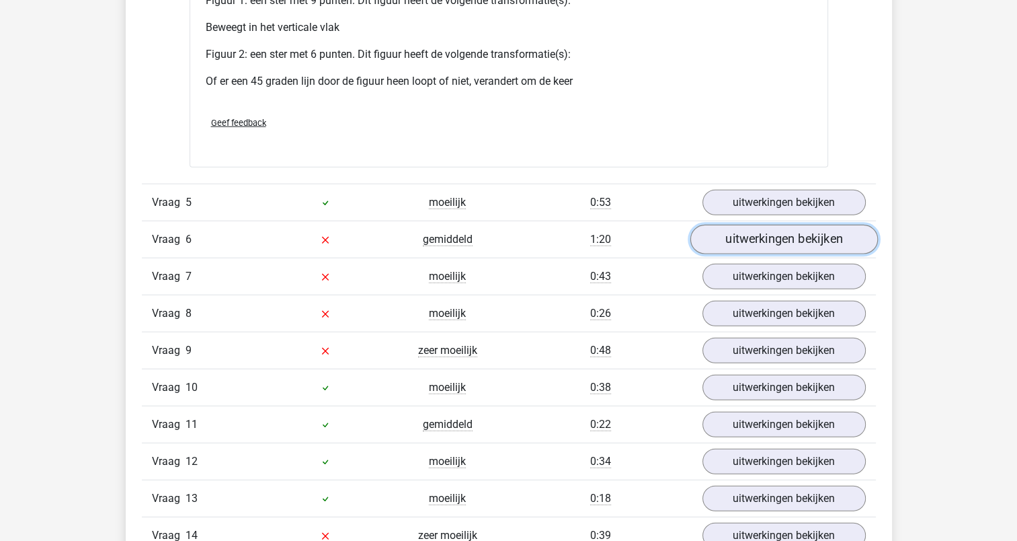
click at [742, 239] on link "uitwerkingen bekijken" at bounding box center [784, 240] width 188 height 30
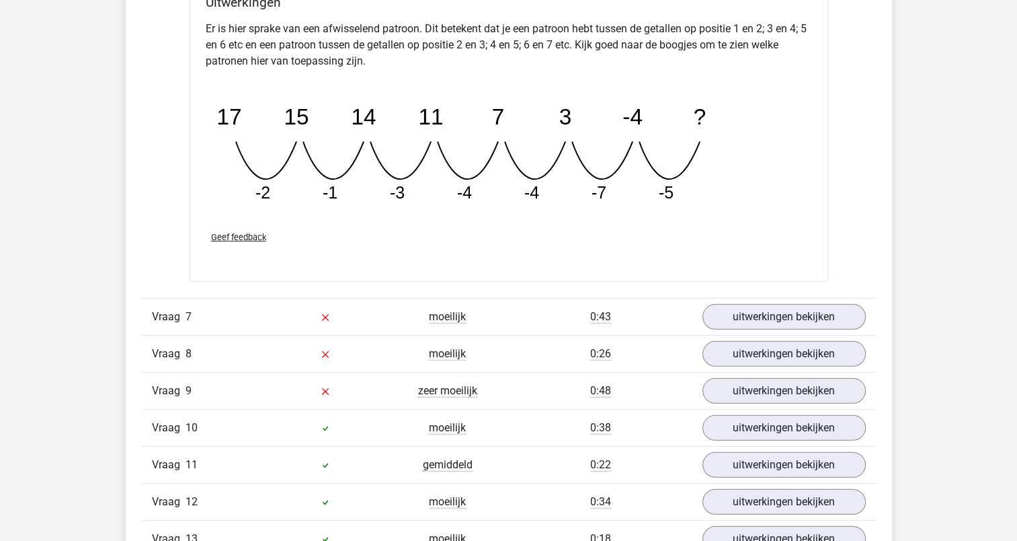
scroll to position [3948, 0]
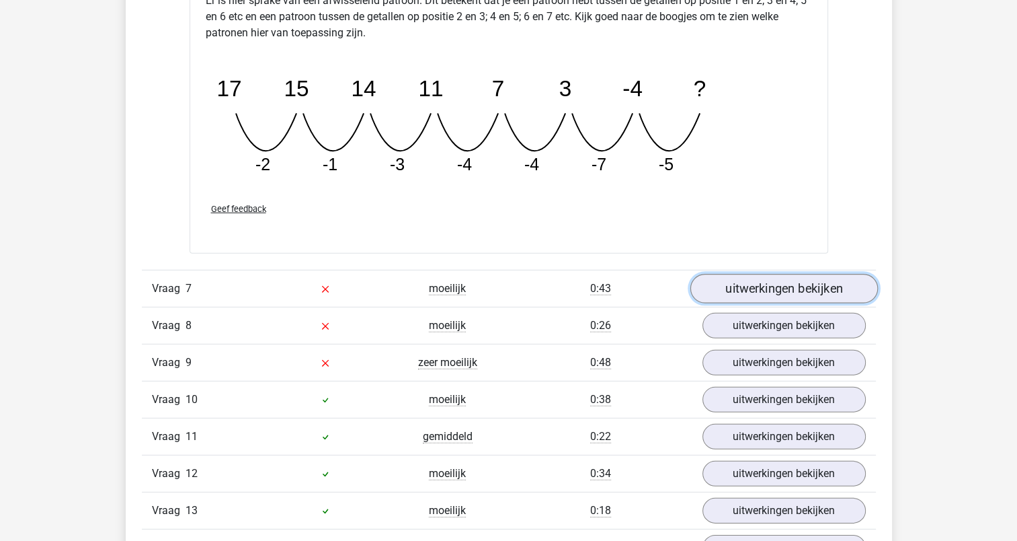
click at [718, 282] on link "uitwerkingen bekijken" at bounding box center [784, 289] width 188 height 30
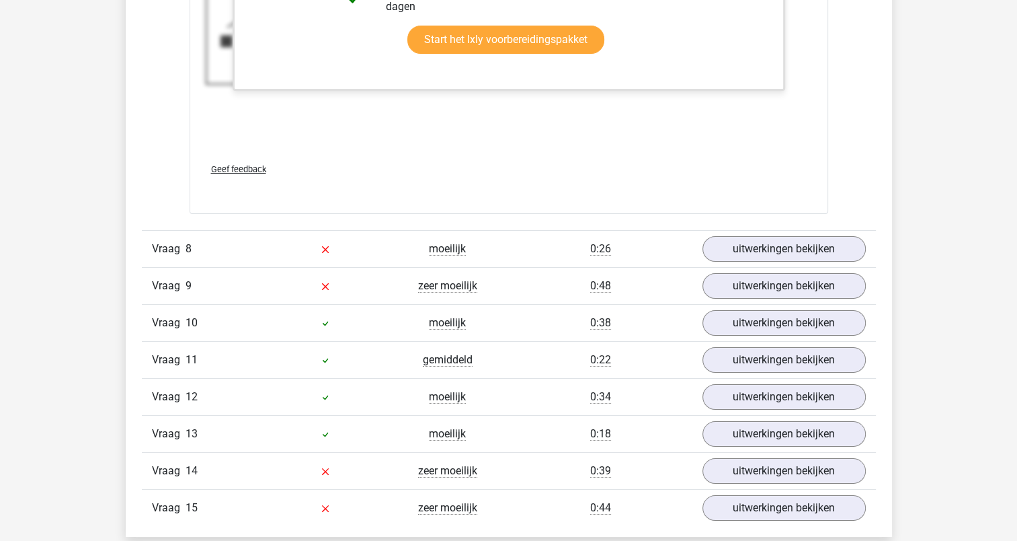
scroll to position [4981, 0]
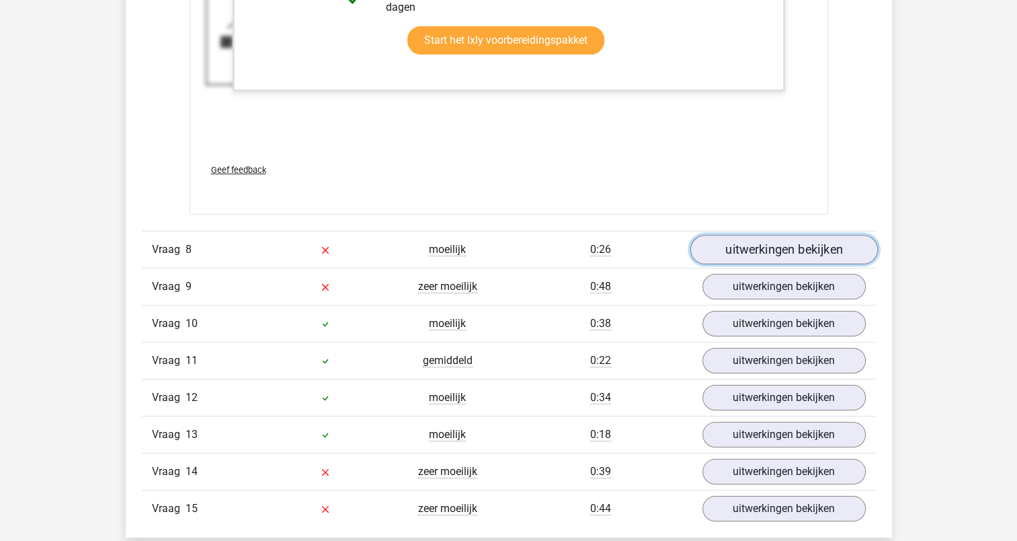
click at [748, 243] on link "uitwerkingen bekijken" at bounding box center [784, 250] width 188 height 30
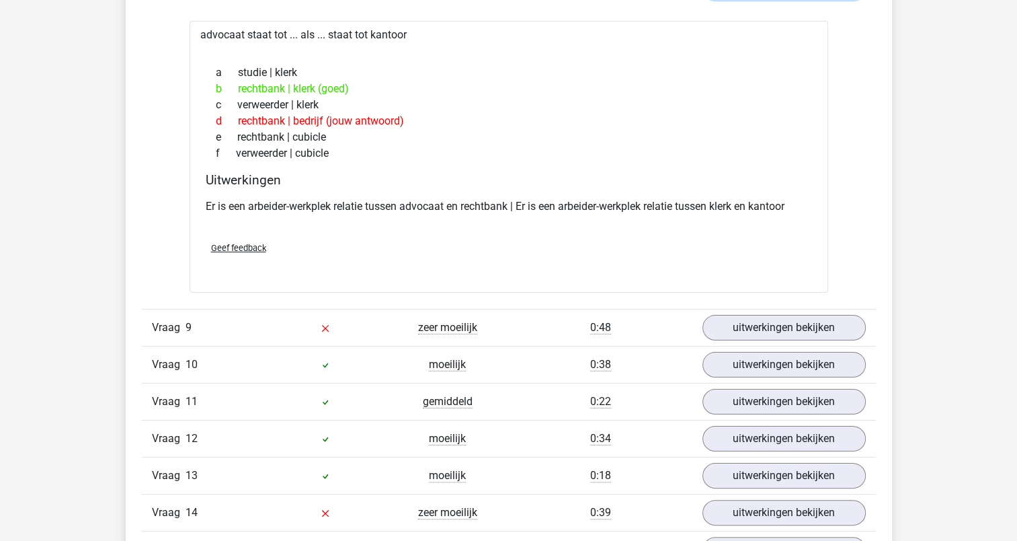
scroll to position [5291, 0]
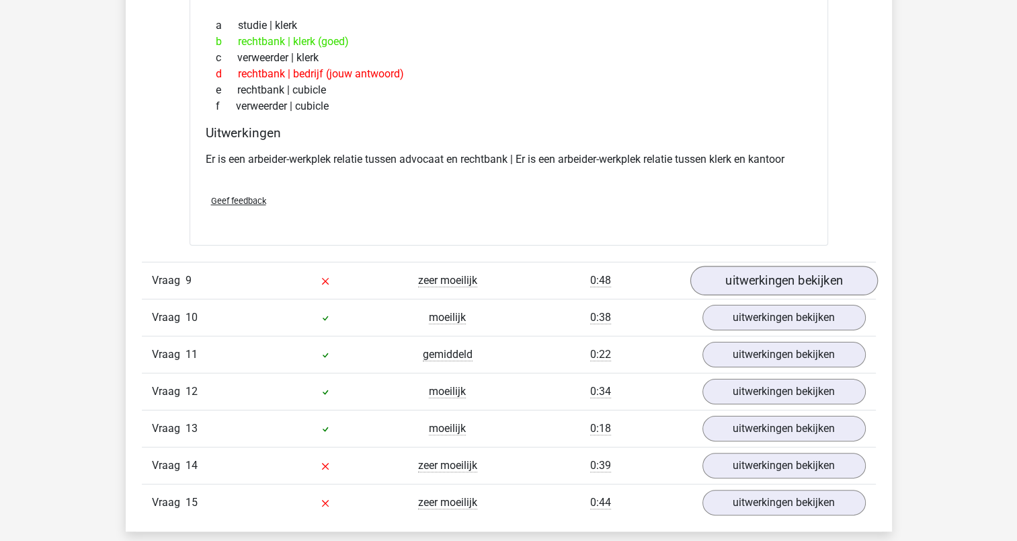
drag, startPoint x: 761, startPoint y: 258, endPoint x: 759, endPoint y: 277, distance: 18.9
click at [759, 277] on div "Vraag 9 zeer moeilijk 0:48 uitwerkingen bekijken" at bounding box center [509, 280] width 734 height 37
click at [759, 277] on link "uitwerkingen bekijken" at bounding box center [784, 281] width 188 height 30
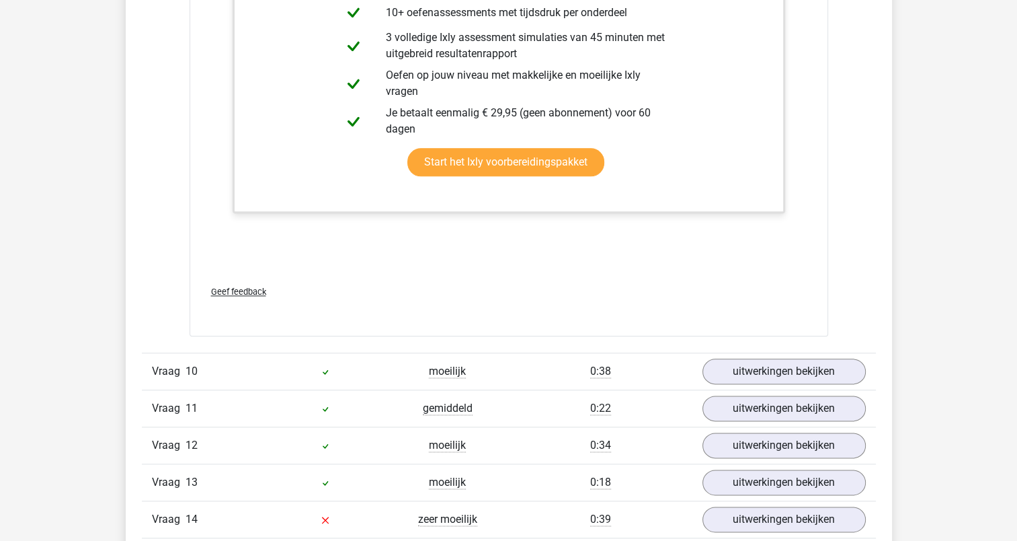
scroll to position [6845, 0]
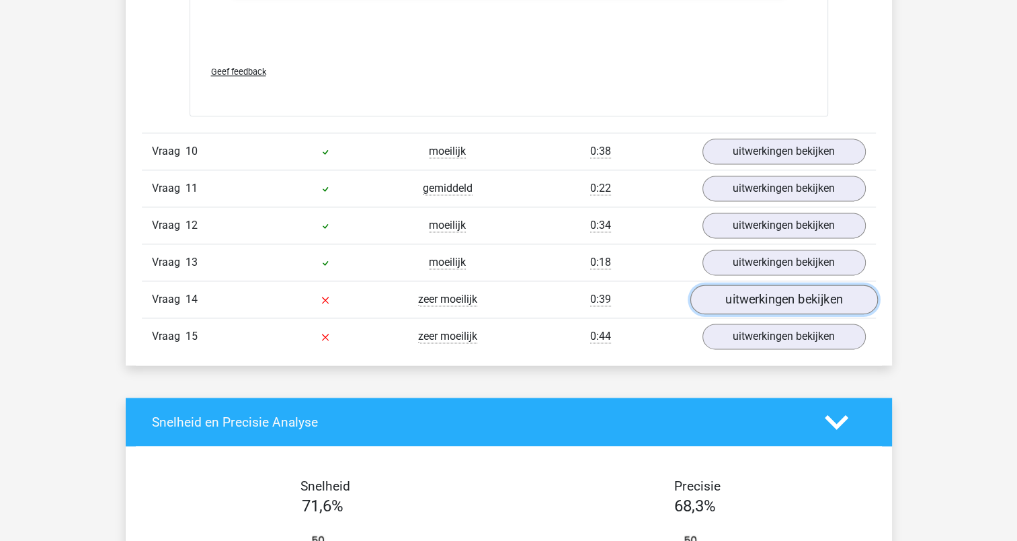
click at [753, 291] on link "uitwerkingen bekijken" at bounding box center [784, 299] width 188 height 30
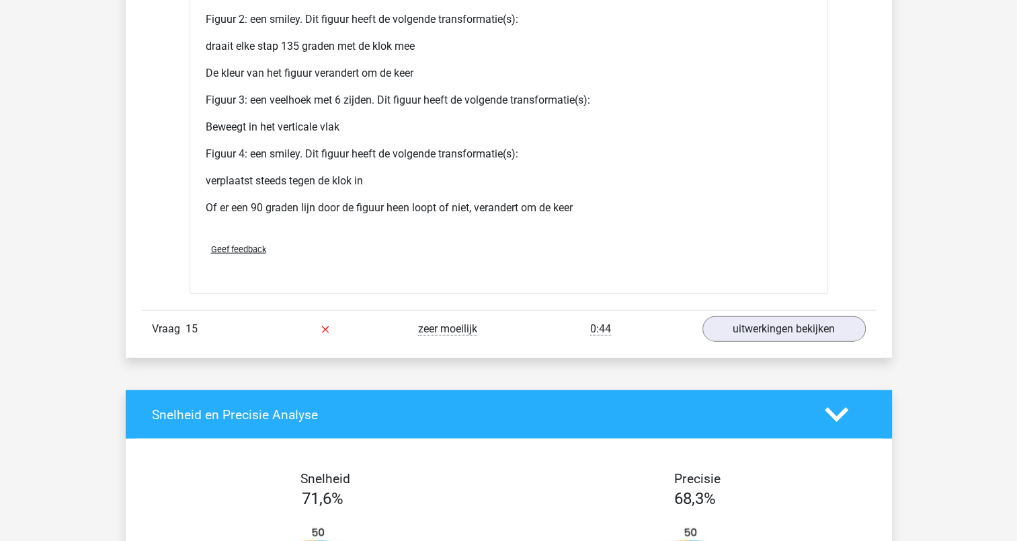
scroll to position [8160, 0]
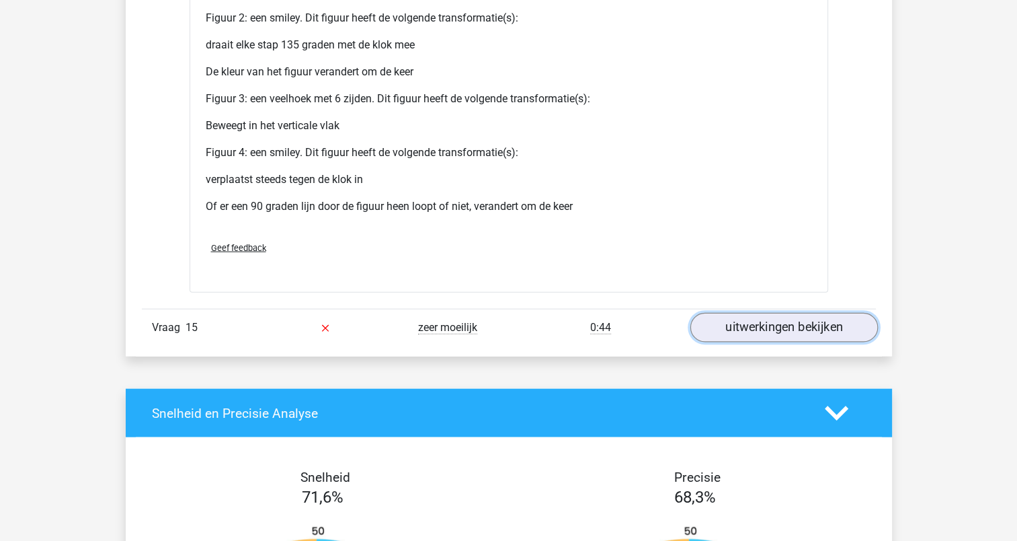
click at [746, 313] on link "uitwerkingen bekijken" at bounding box center [784, 328] width 188 height 30
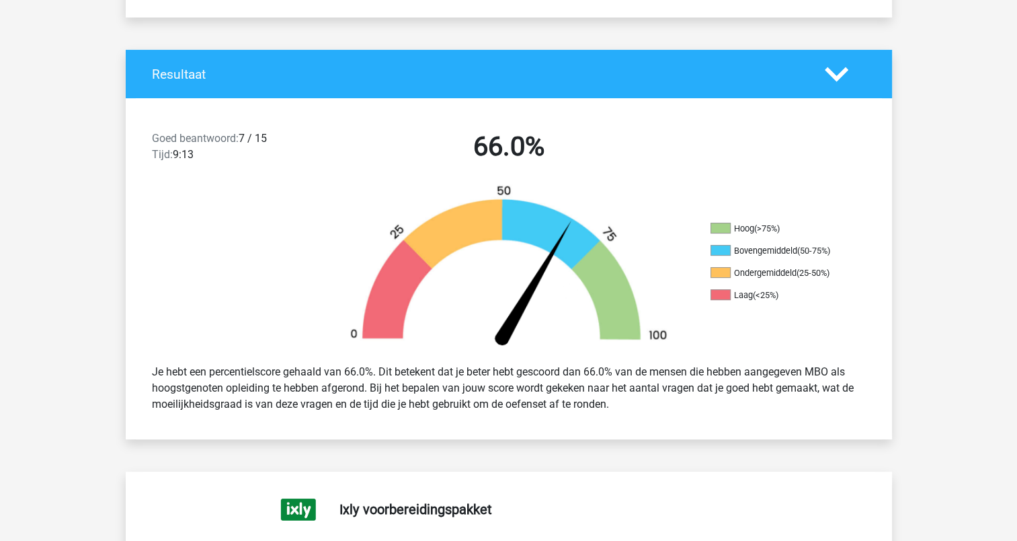
scroll to position [0, 0]
